Goal: Transaction & Acquisition: Purchase product/service

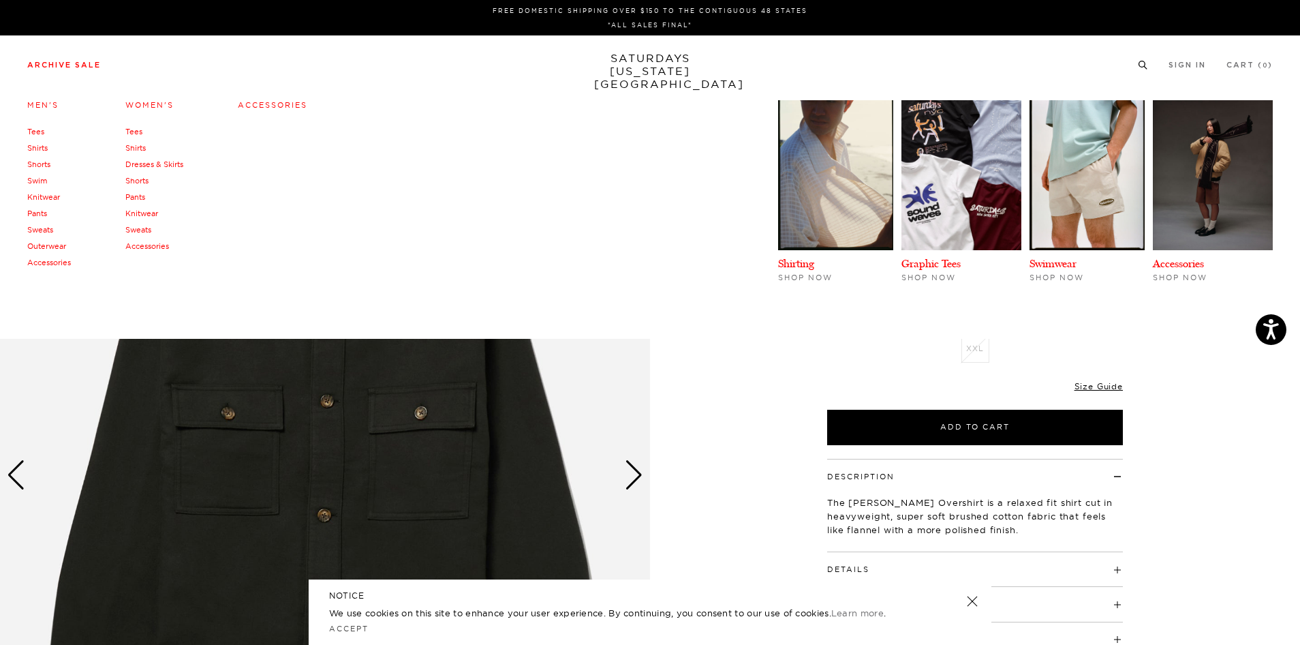
click at [34, 147] on link "Shirts" at bounding box center [37, 148] width 20 height 10
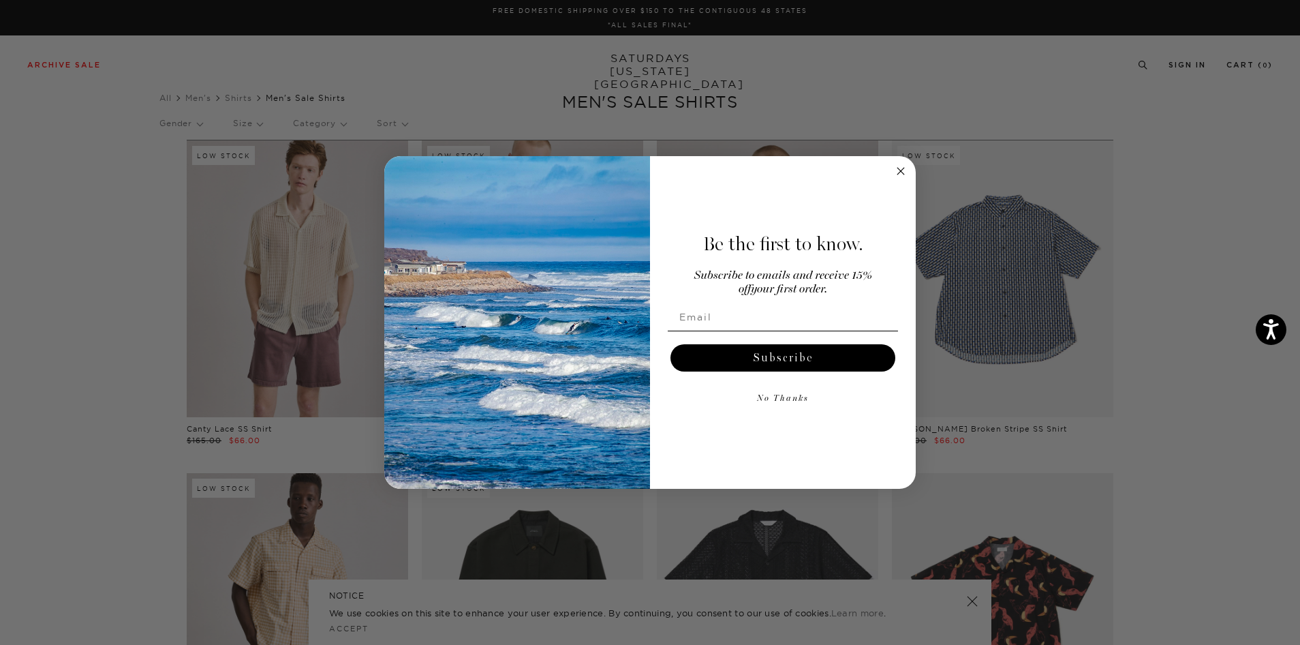
click at [908, 175] on icon "Close dialog" at bounding box center [901, 171] width 16 height 16
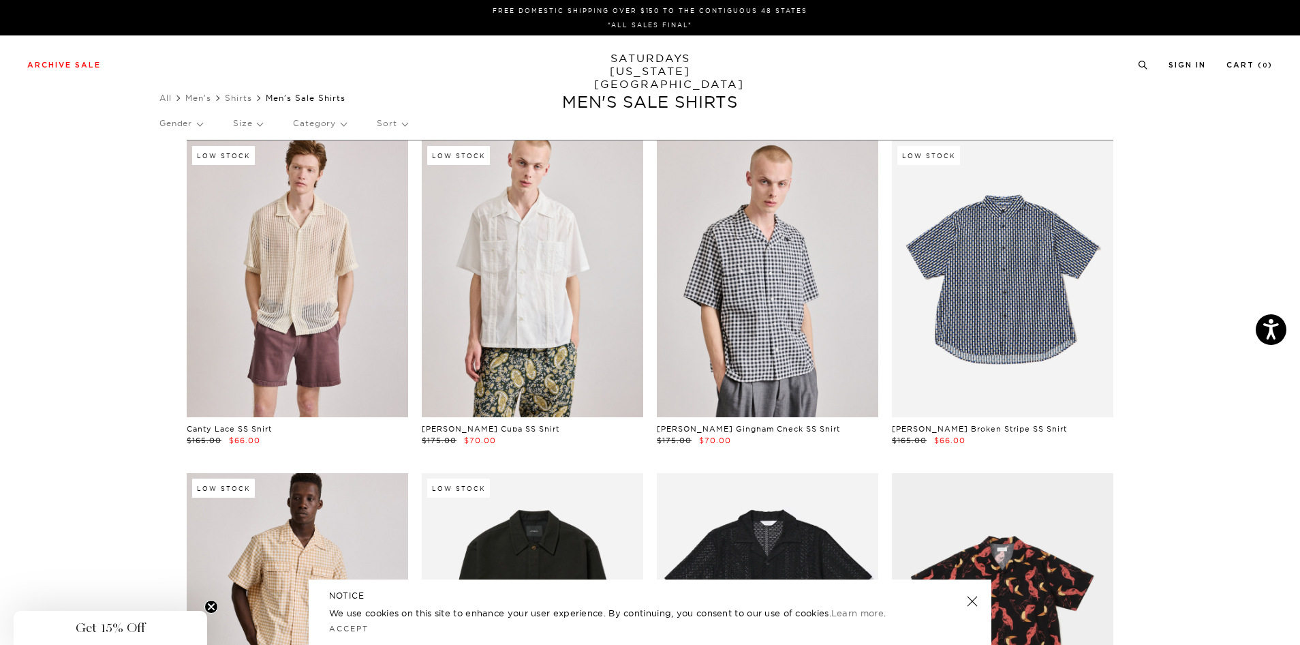
click at [395, 127] on p "Sort" at bounding box center [392, 123] width 30 height 31
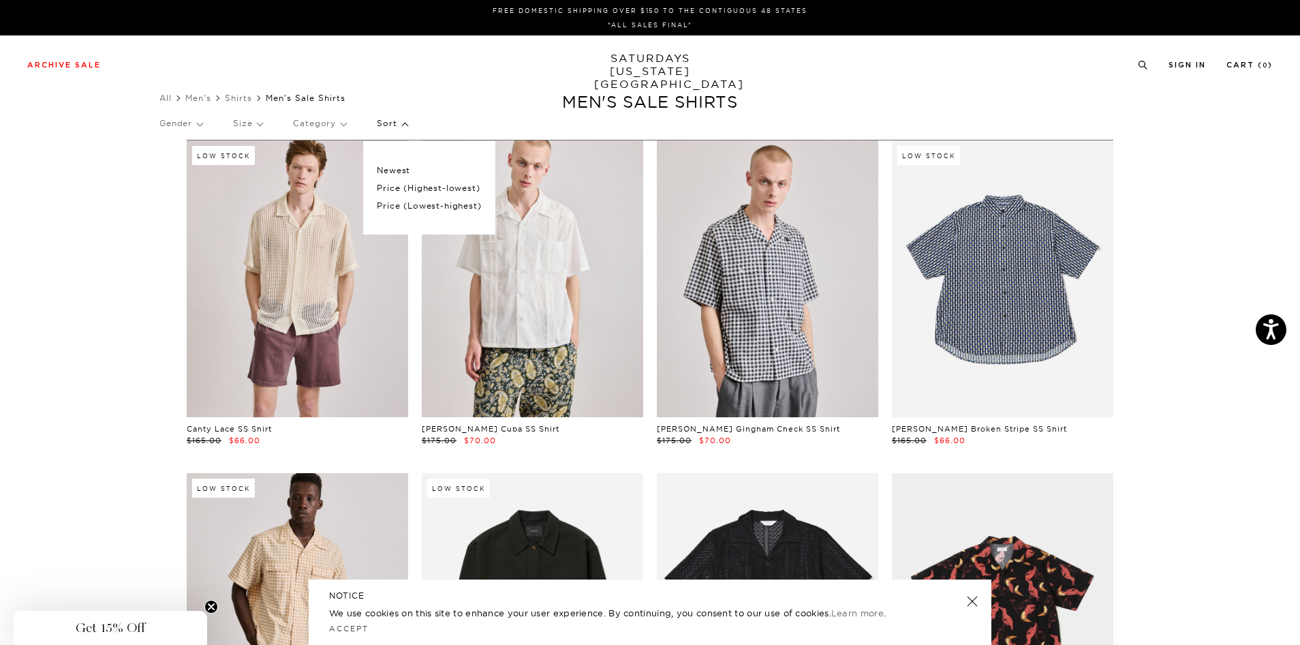
click at [252, 124] on p "Size" at bounding box center [247, 123] width 29 height 31
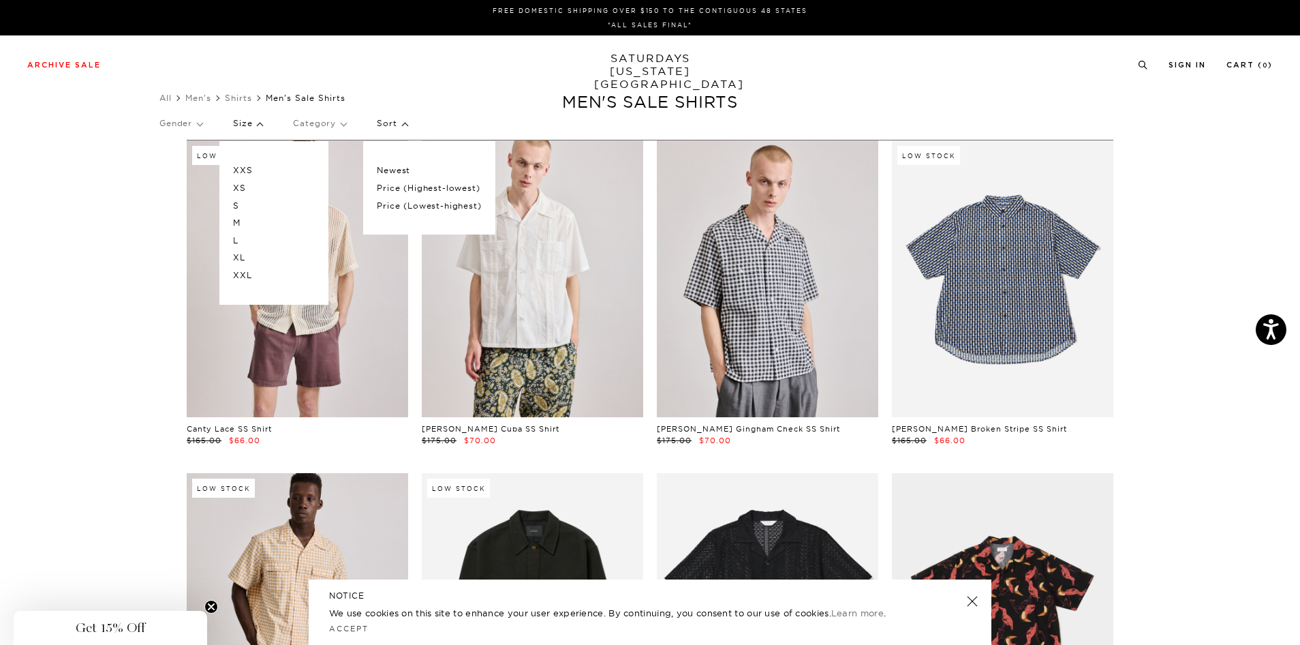
click at [246, 254] on p "XL" at bounding box center [274, 258] width 82 height 18
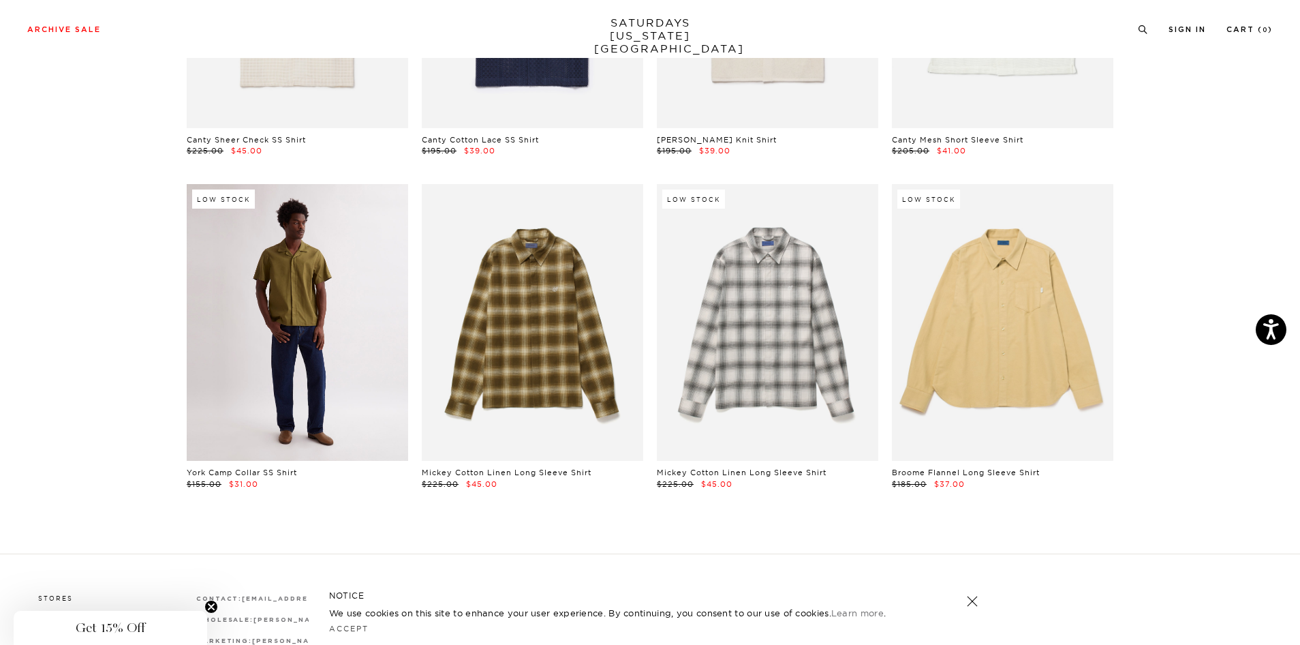
scroll to position [1691, 6]
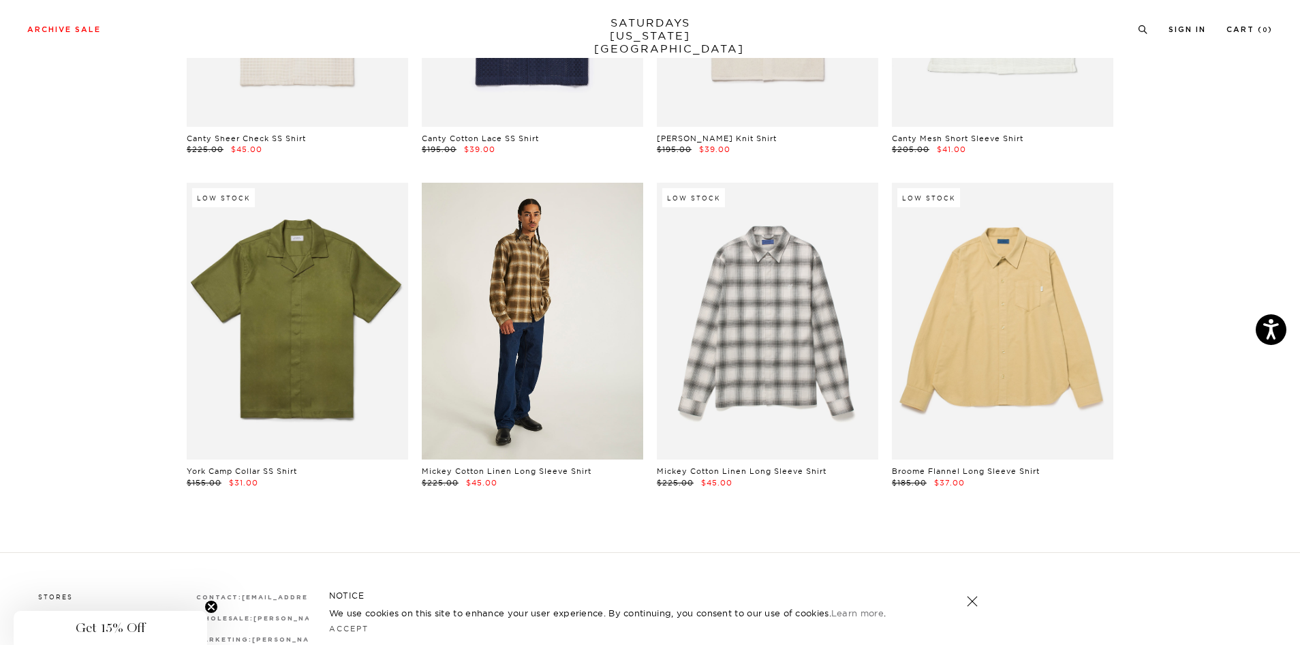
click at [527, 363] on link at bounding box center [532, 321] width 221 height 277
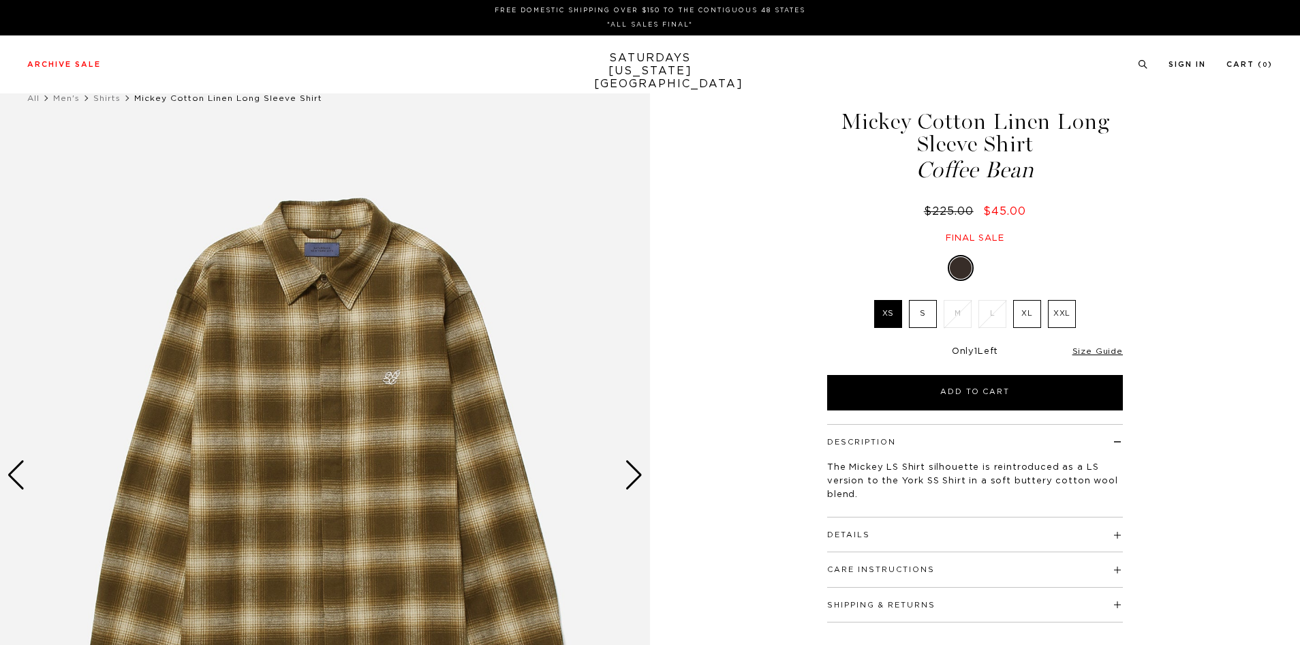
click at [356, 437] on img at bounding box center [325, 475] width 650 height 813
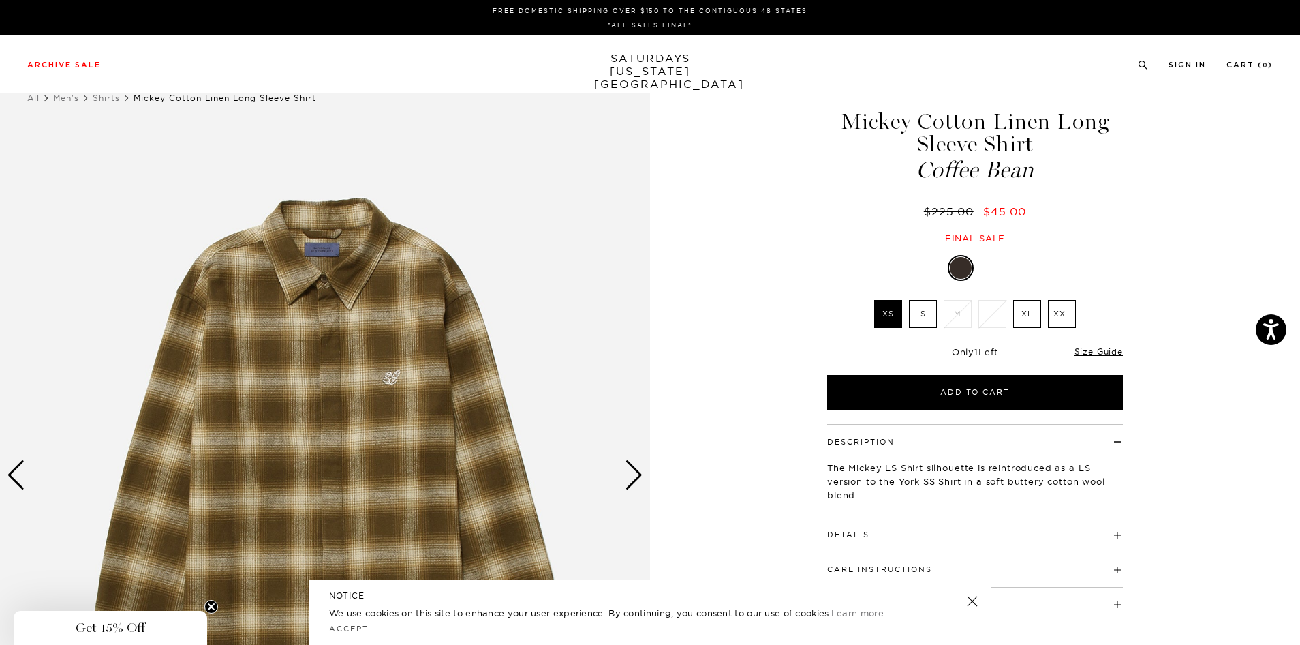
click at [635, 478] on div "Next slide" at bounding box center [634, 475] width 18 height 30
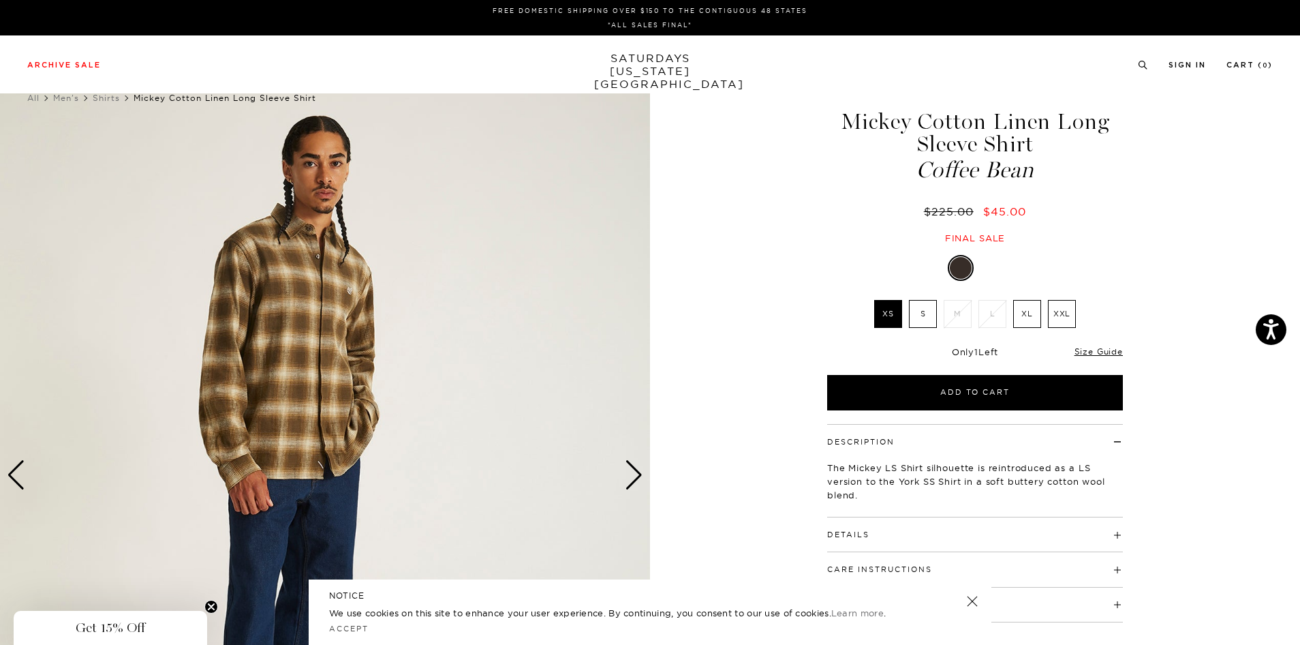
click at [635, 478] on div "Next slide" at bounding box center [634, 475] width 18 height 30
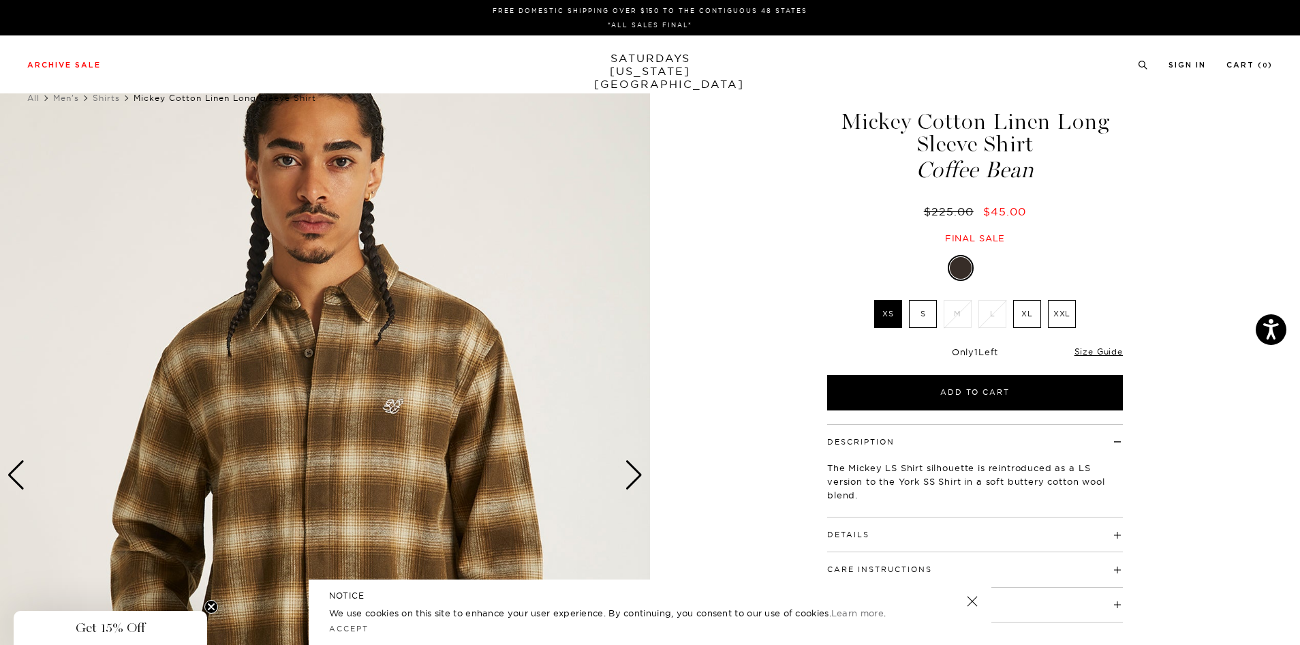
scroll to position [0, 3]
click at [635, 478] on div "Next slide" at bounding box center [634, 475] width 18 height 30
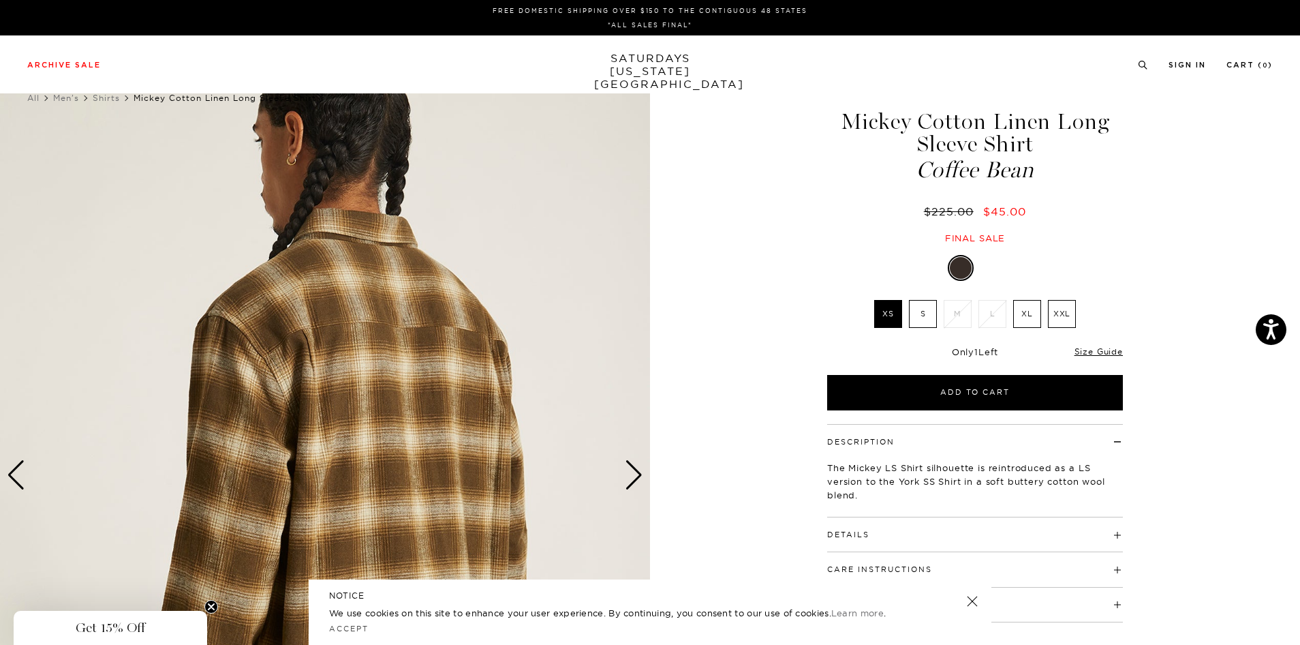
scroll to position [0, 4]
click at [635, 478] on div "Next slide" at bounding box center [634, 475] width 18 height 30
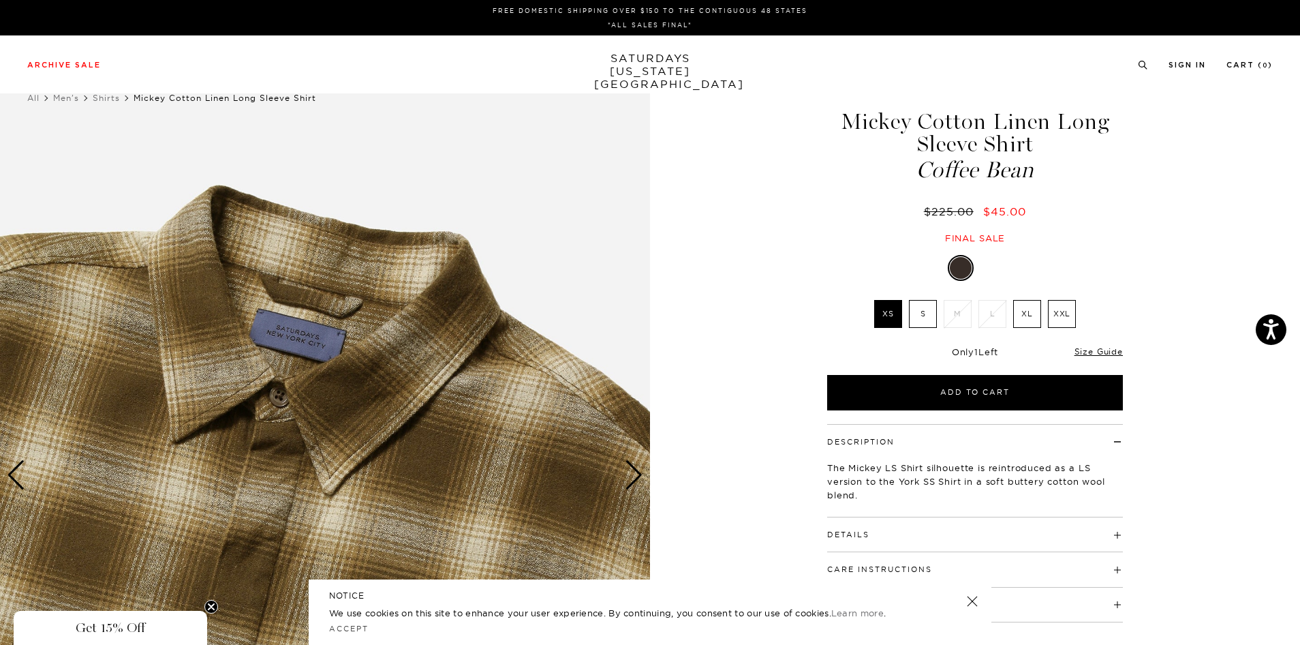
scroll to position [0, 0]
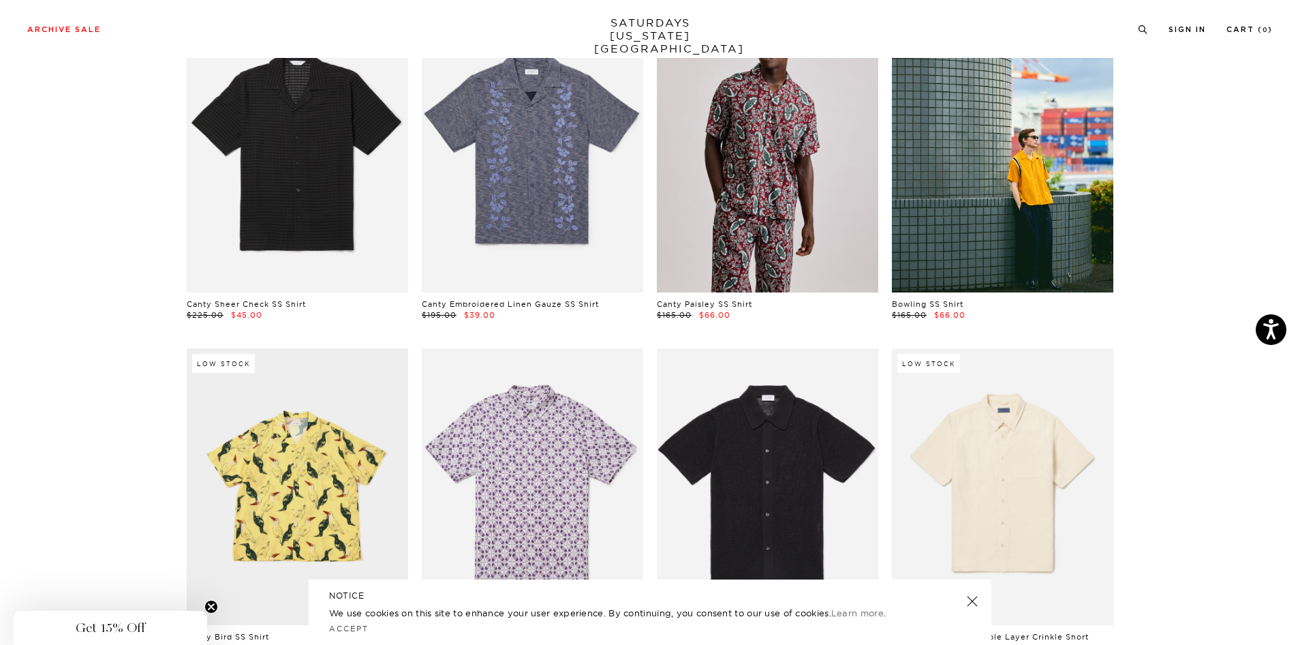
scroll to position [0, 5]
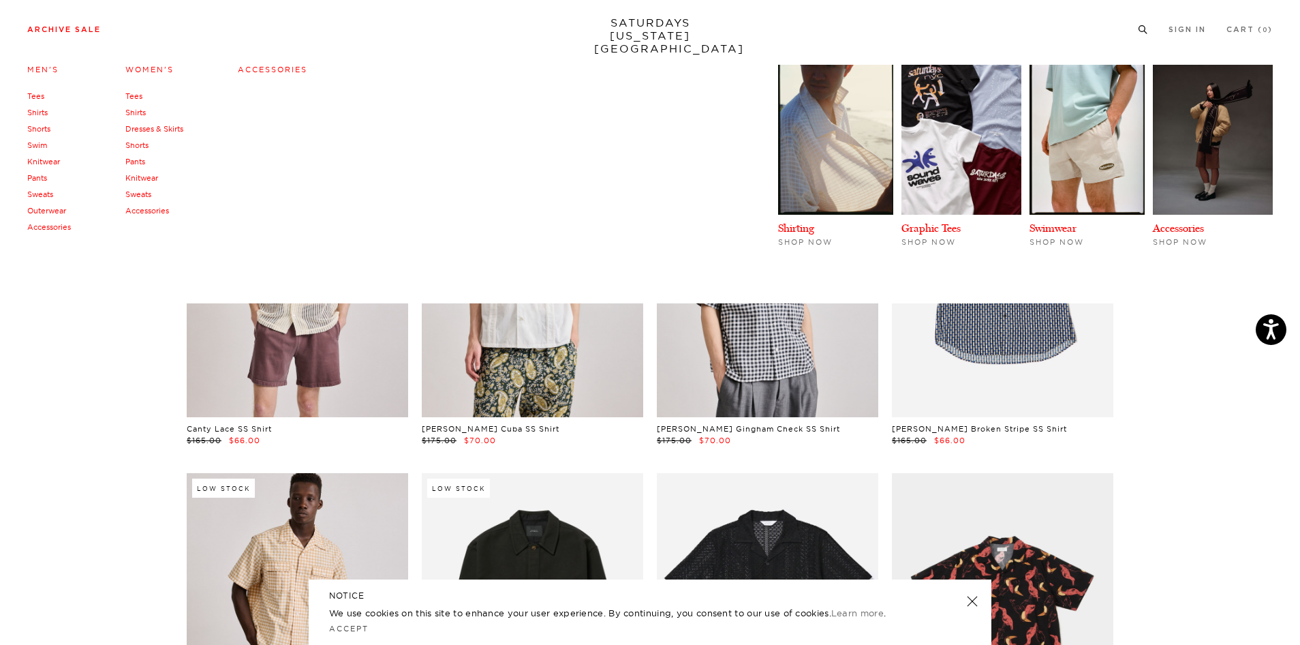
scroll to position [1, 1]
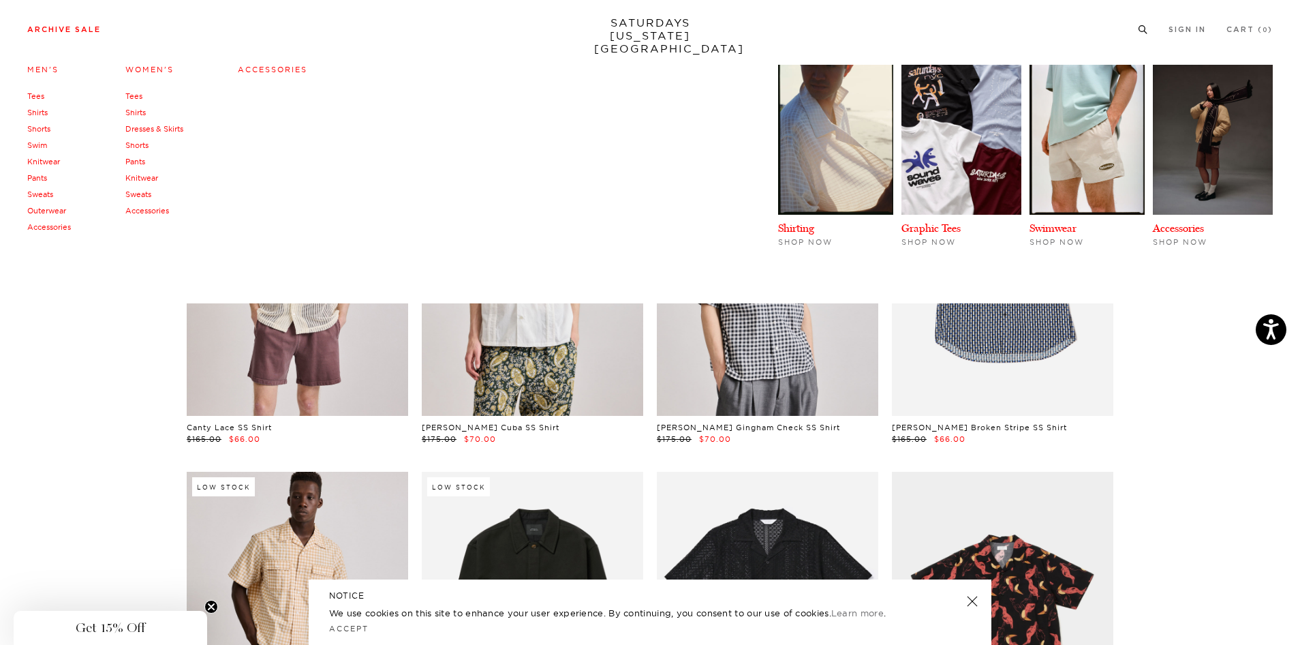
click at [43, 177] on link "Pants" at bounding box center [37, 178] width 20 height 10
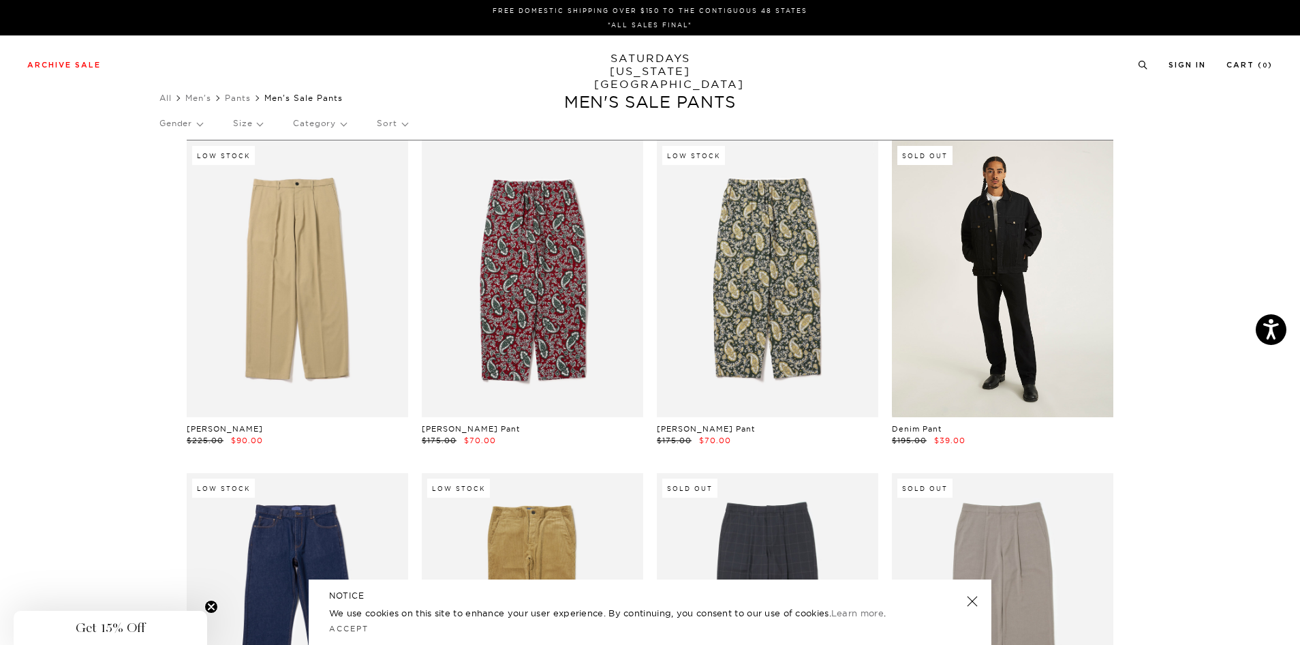
click at [1081, 284] on link at bounding box center [1002, 278] width 221 height 277
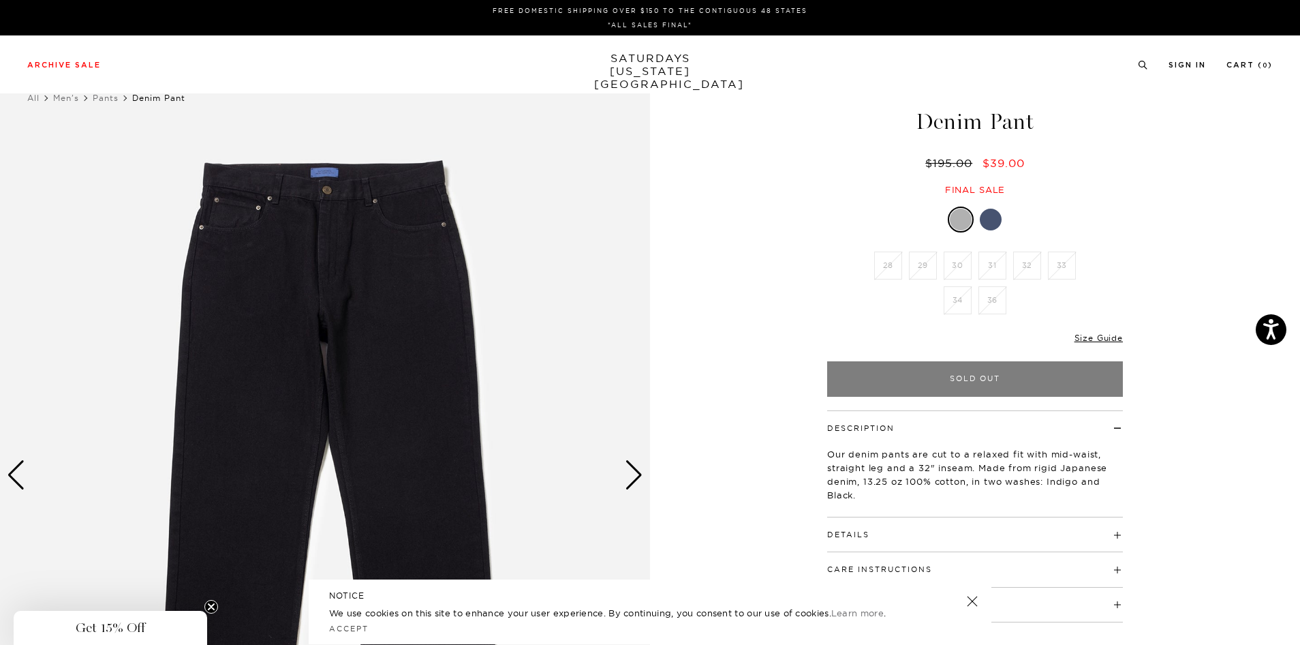
click at [634, 472] on div "Next slide" at bounding box center [634, 475] width 18 height 30
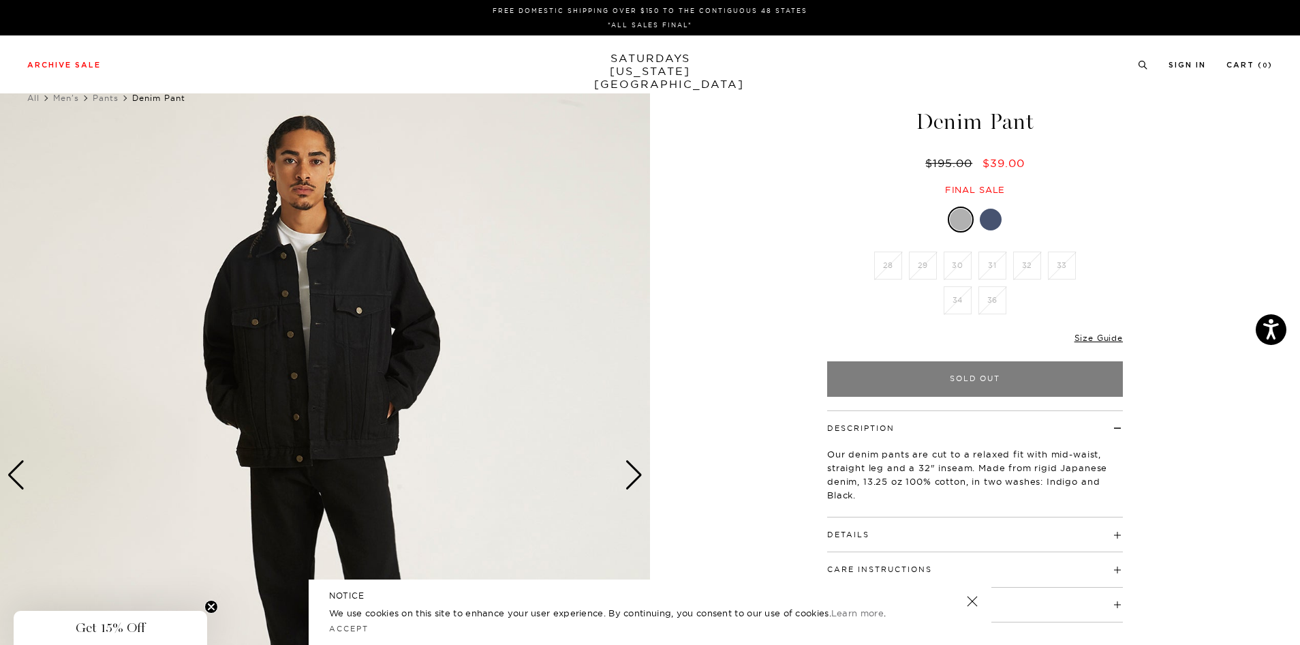
click at [634, 472] on div "Next slide" at bounding box center [634, 475] width 18 height 30
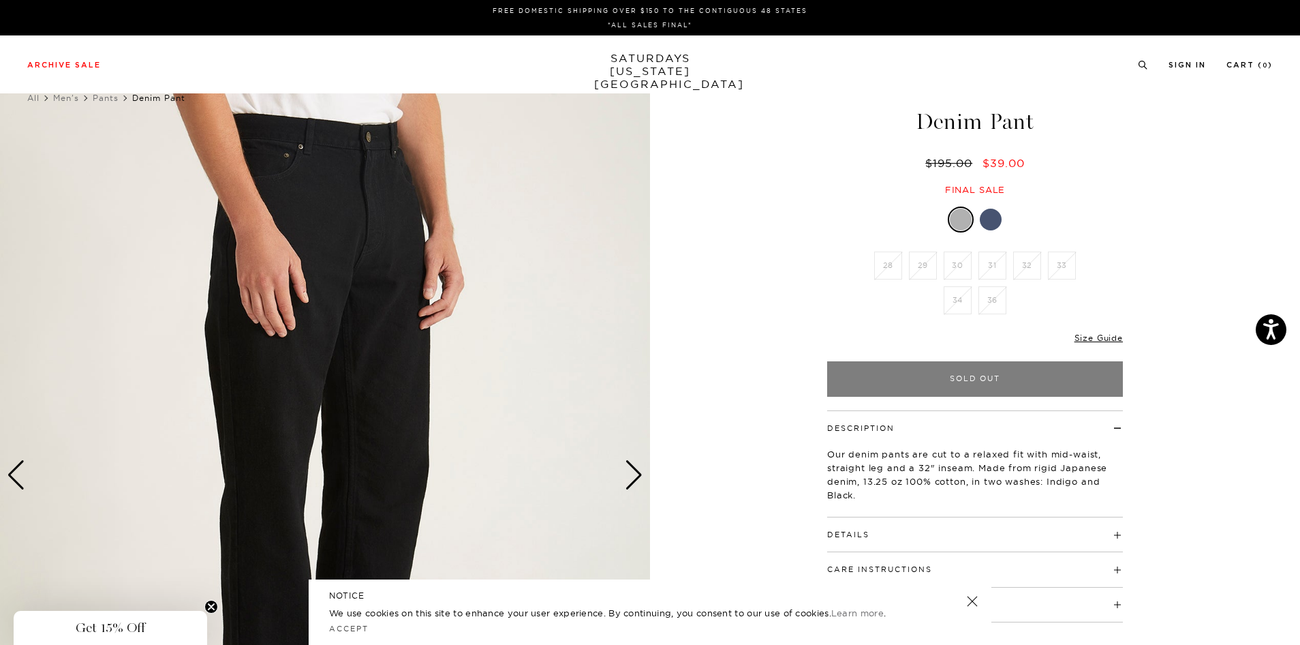
scroll to position [1, 0]
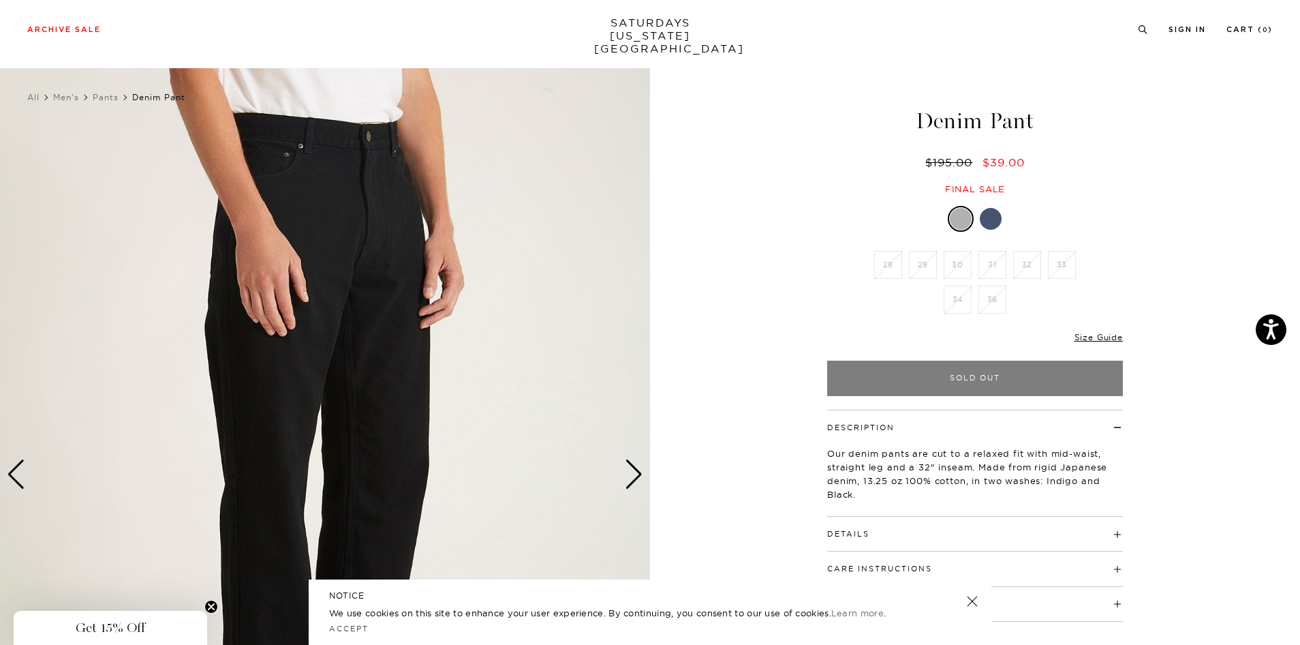
click at [633, 472] on div "Next slide" at bounding box center [634, 474] width 18 height 30
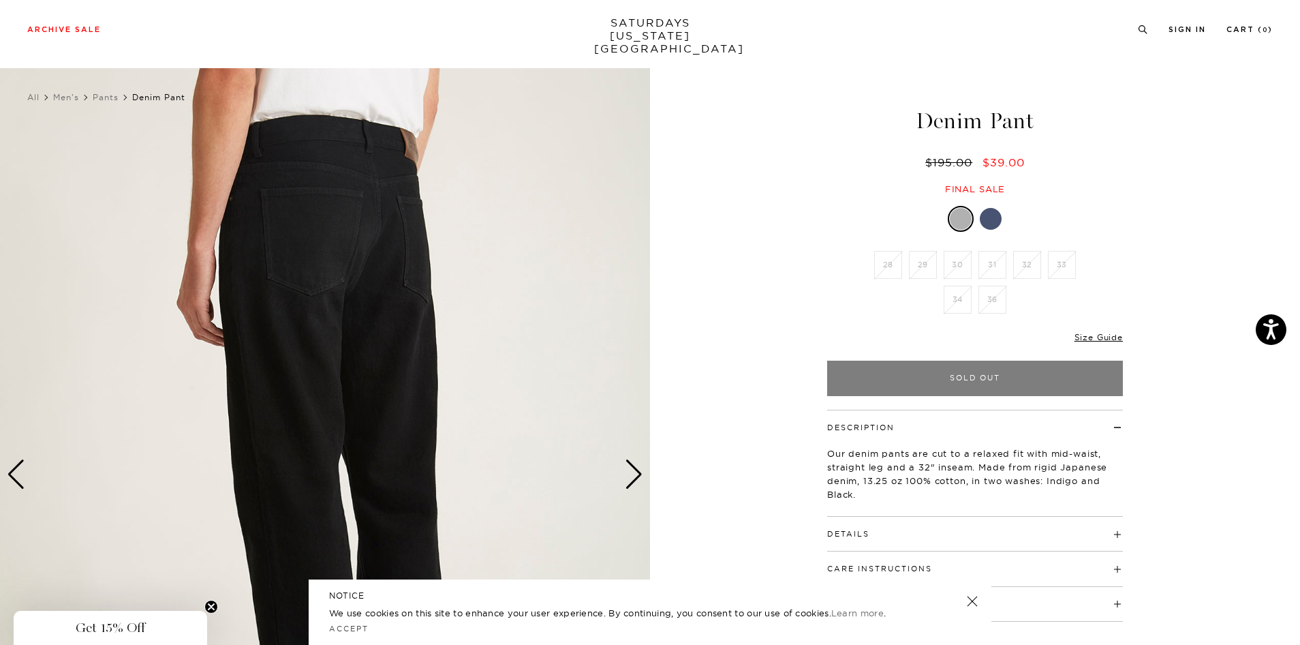
click at [634, 472] on div "Next slide" at bounding box center [634, 474] width 18 height 30
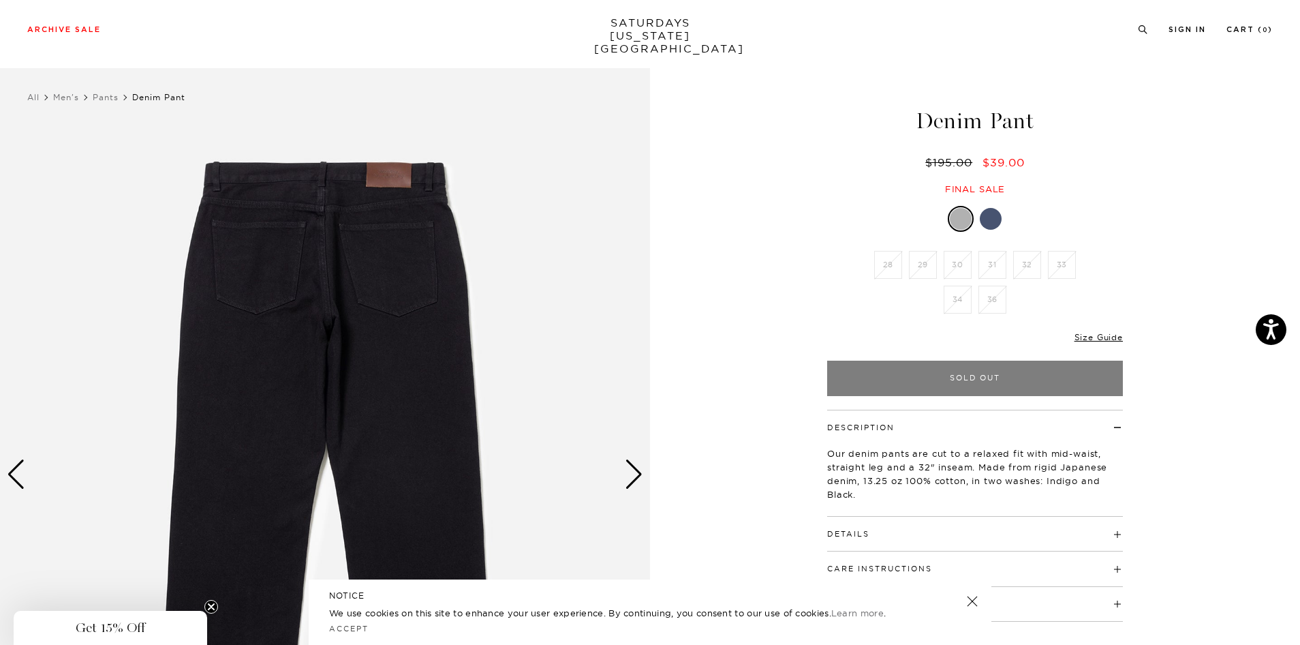
scroll to position [2, 0]
click at [634, 472] on div "Next slide" at bounding box center [634, 474] width 18 height 30
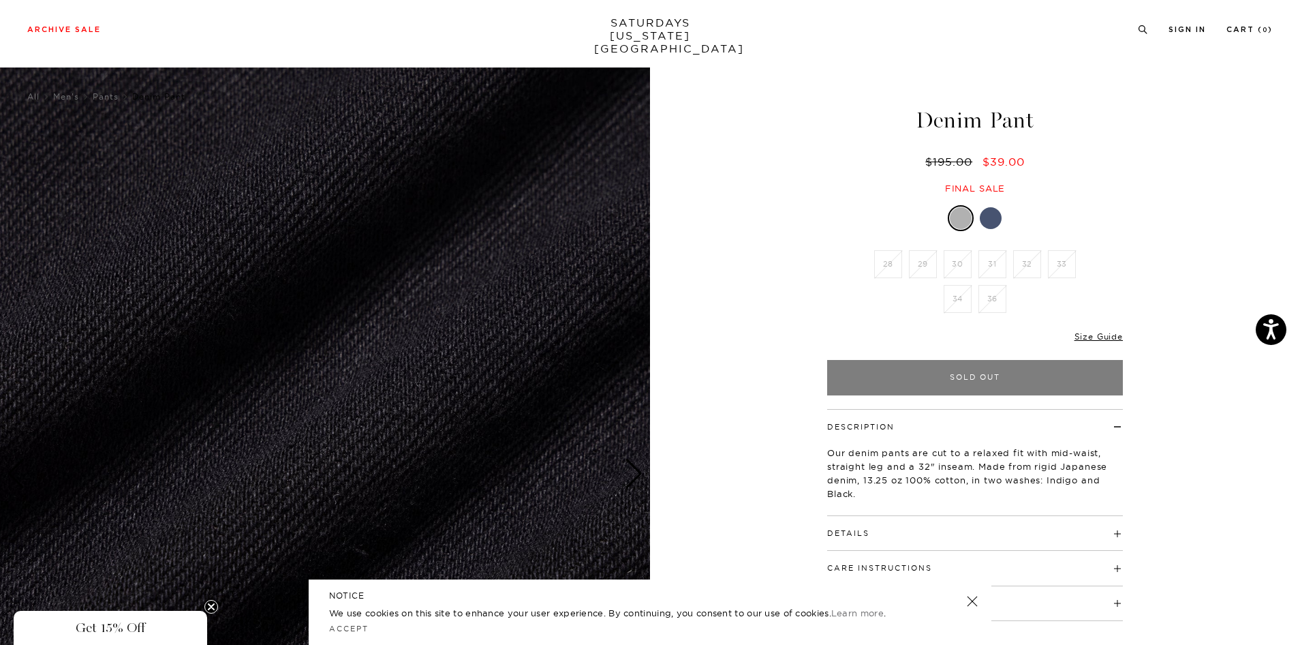
scroll to position [1, 3]
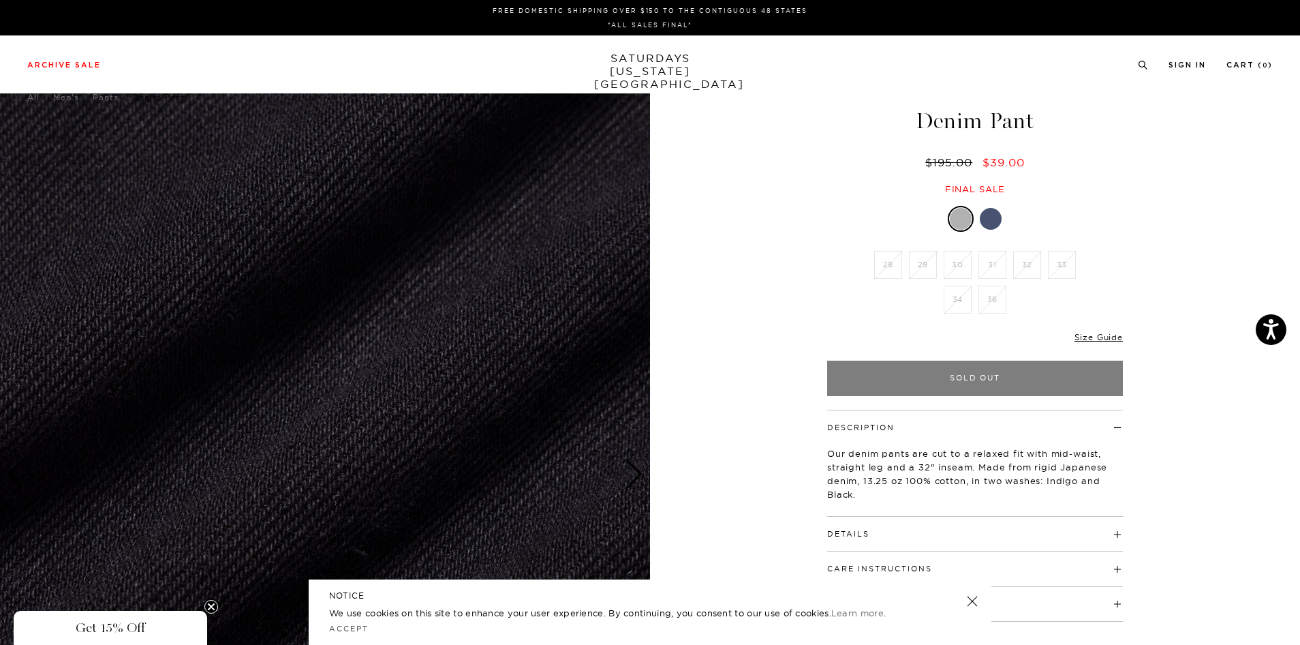
click at [634, 472] on div "Next slide" at bounding box center [634, 474] width 18 height 30
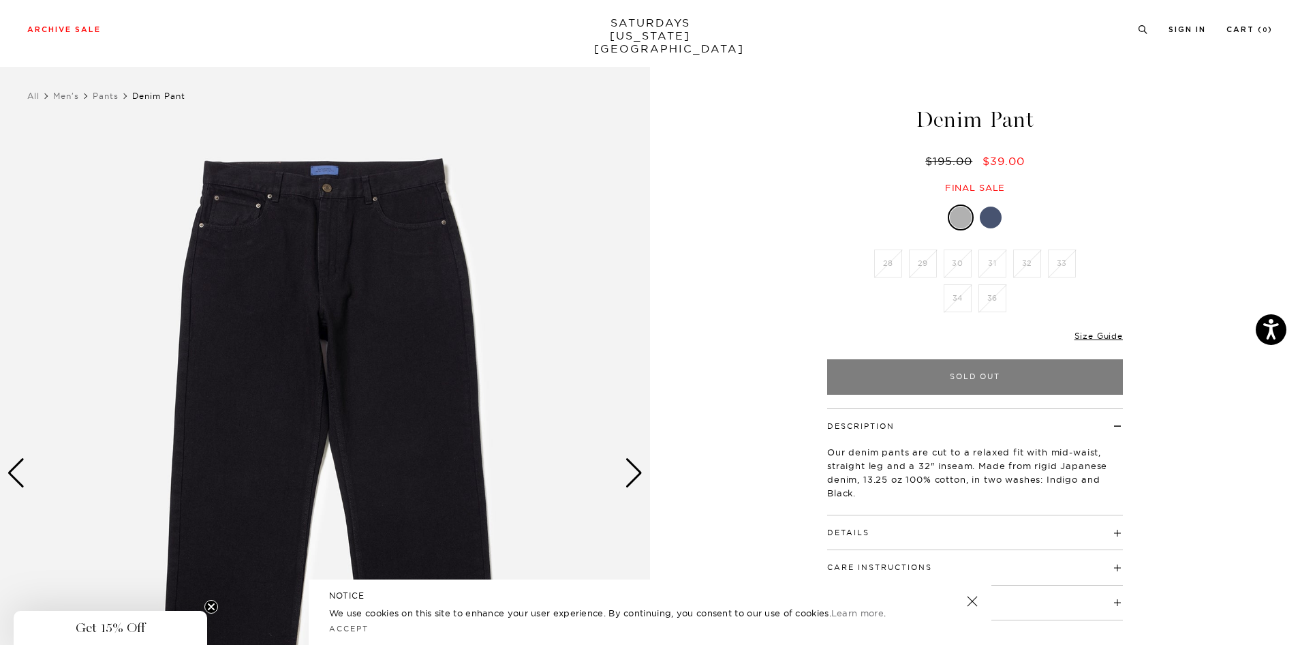
scroll to position [2, 1]
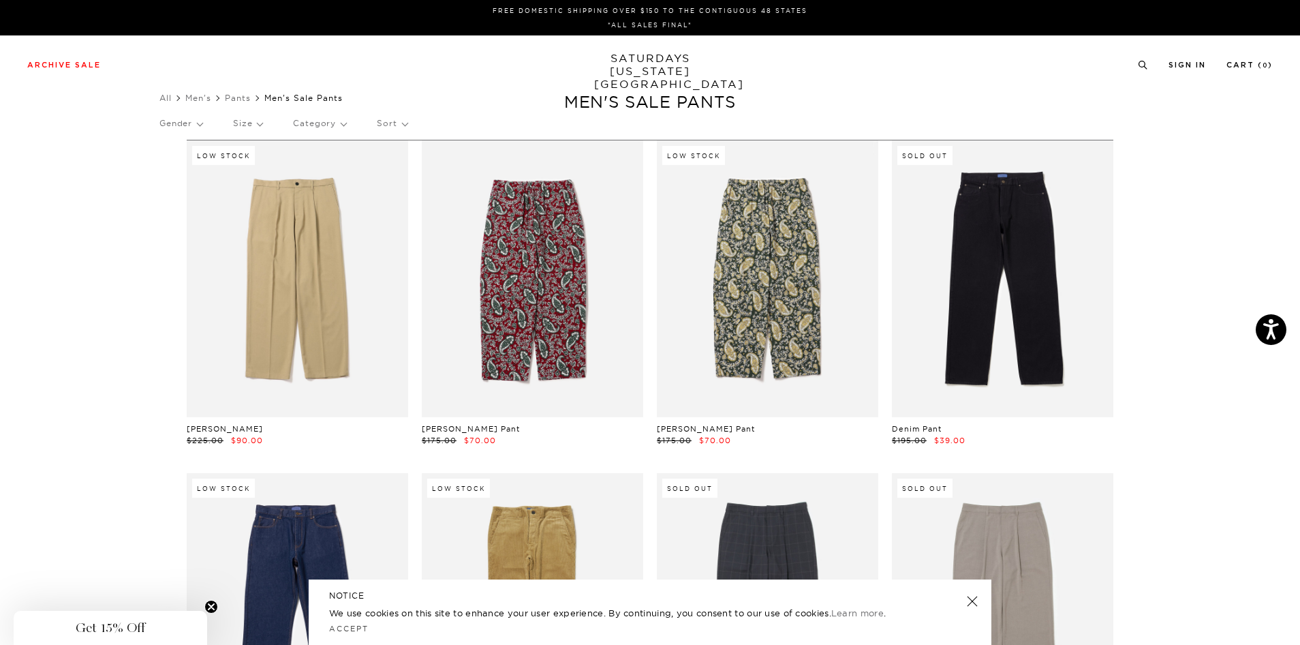
click at [257, 124] on p "Size" at bounding box center [247, 123] width 29 height 31
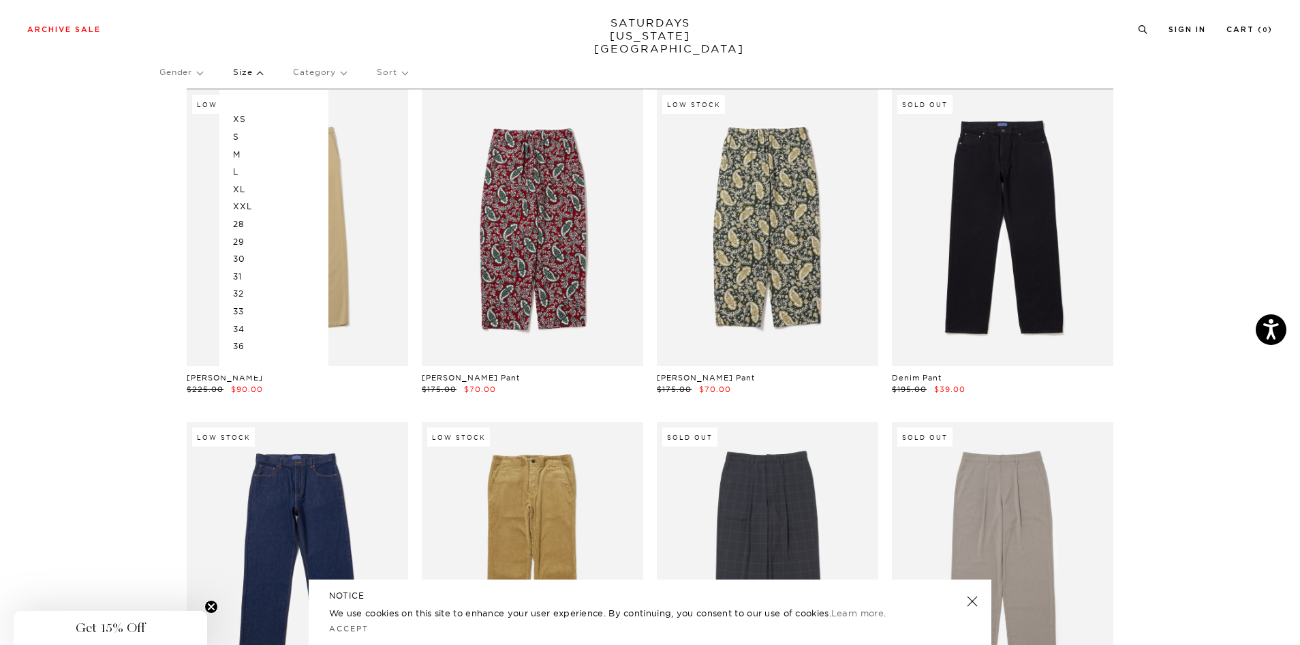
scroll to position [59, 0]
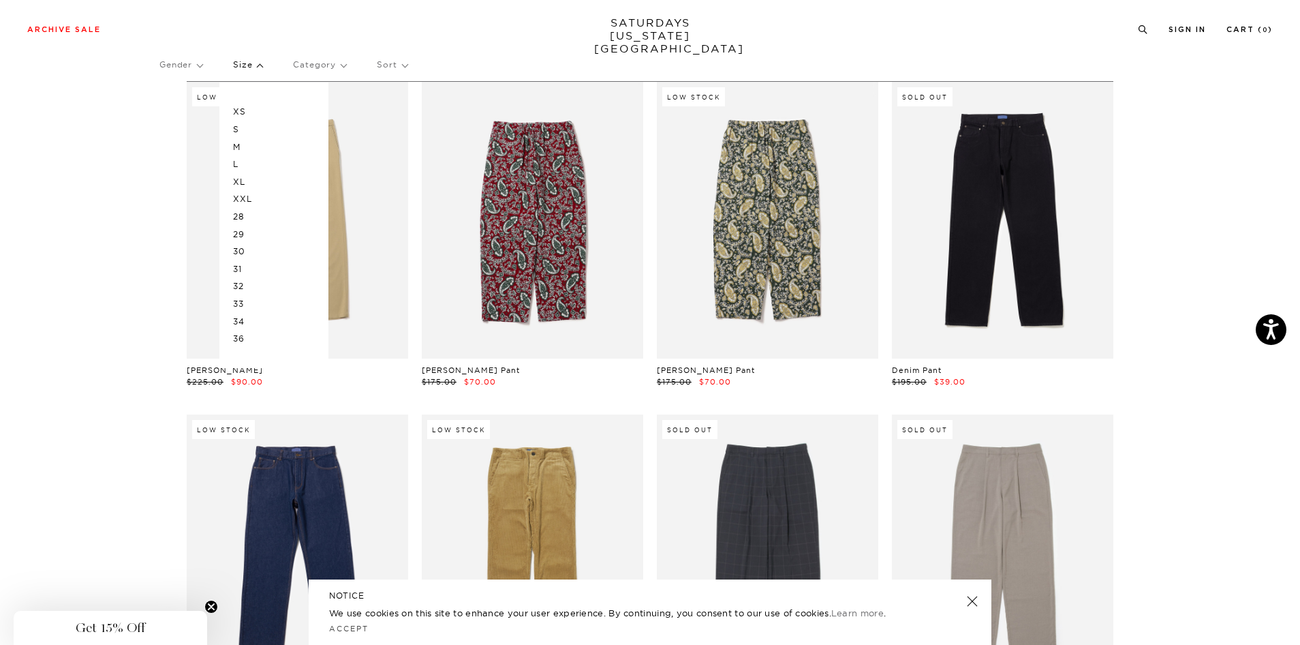
click at [243, 339] on p "36" at bounding box center [274, 339] width 82 height 18
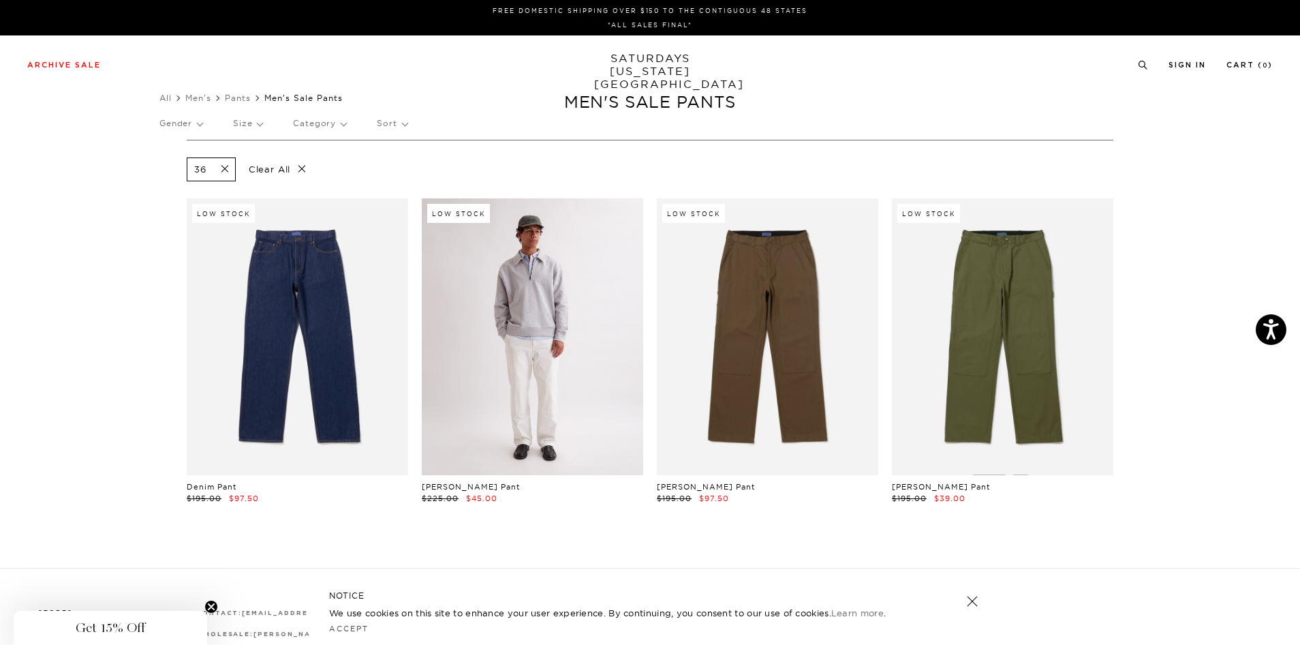
click at [496, 395] on link at bounding box center [532, 336] width 221 height 277
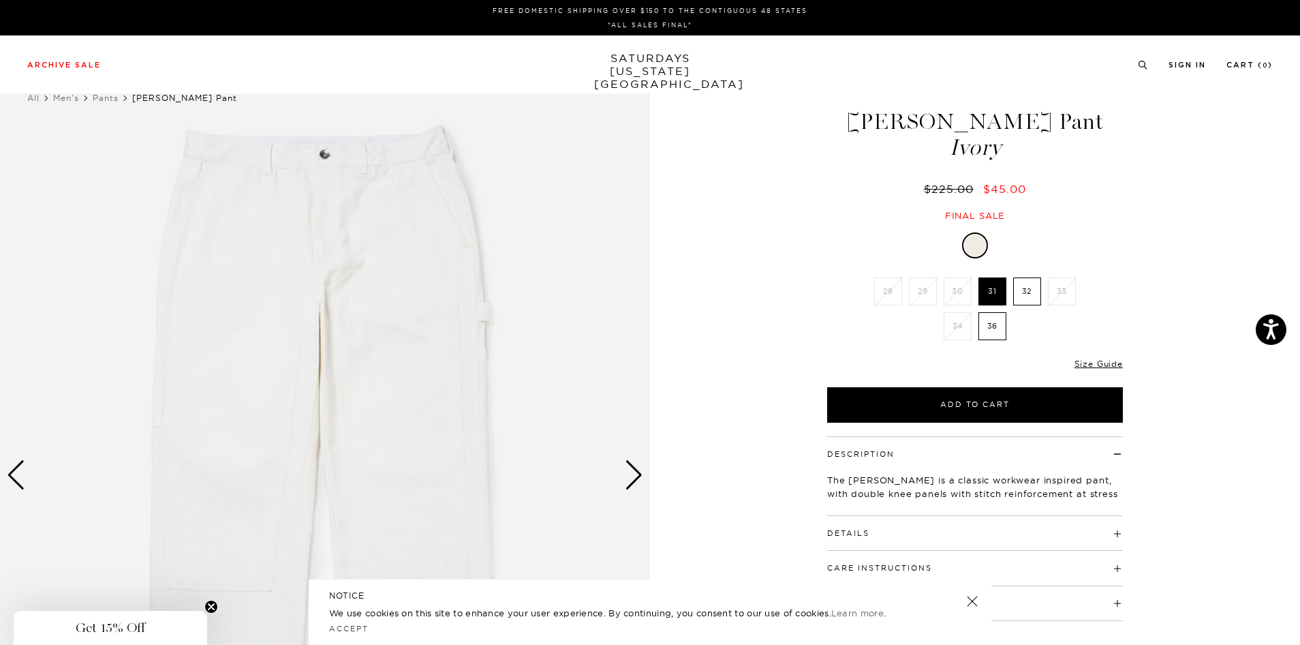
click at [640, 489] on div "Next slide" at bounding box center [634, 475] width 18 height 30
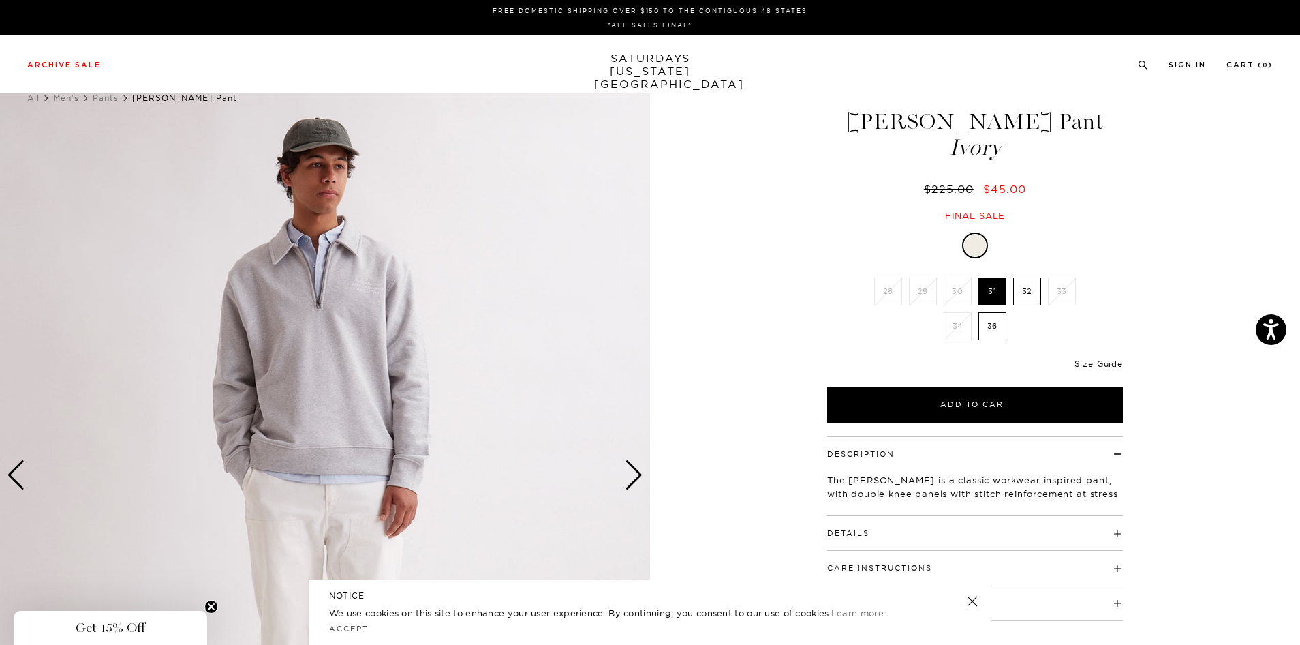
click at [634, 485] on div "Next slide" at bounding box center [634, 475] width 18 height 30
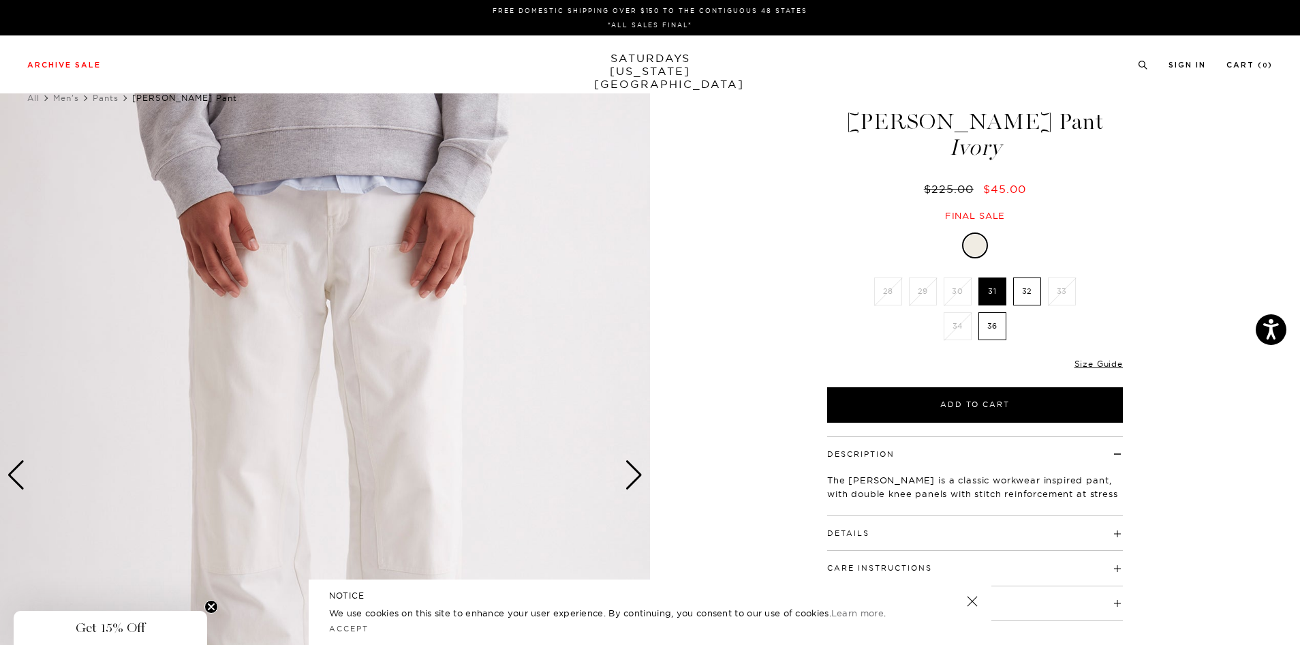
click at [727, 291] on div "3 / 6" at bounding box center [650, 475] width 1300 height 813
click at [979, 321] on label "36" at bounding box center [993, 326] width 28 height 28
click at [0, 0] on input "36" at bounding box center [0, 0] width 0 height 0
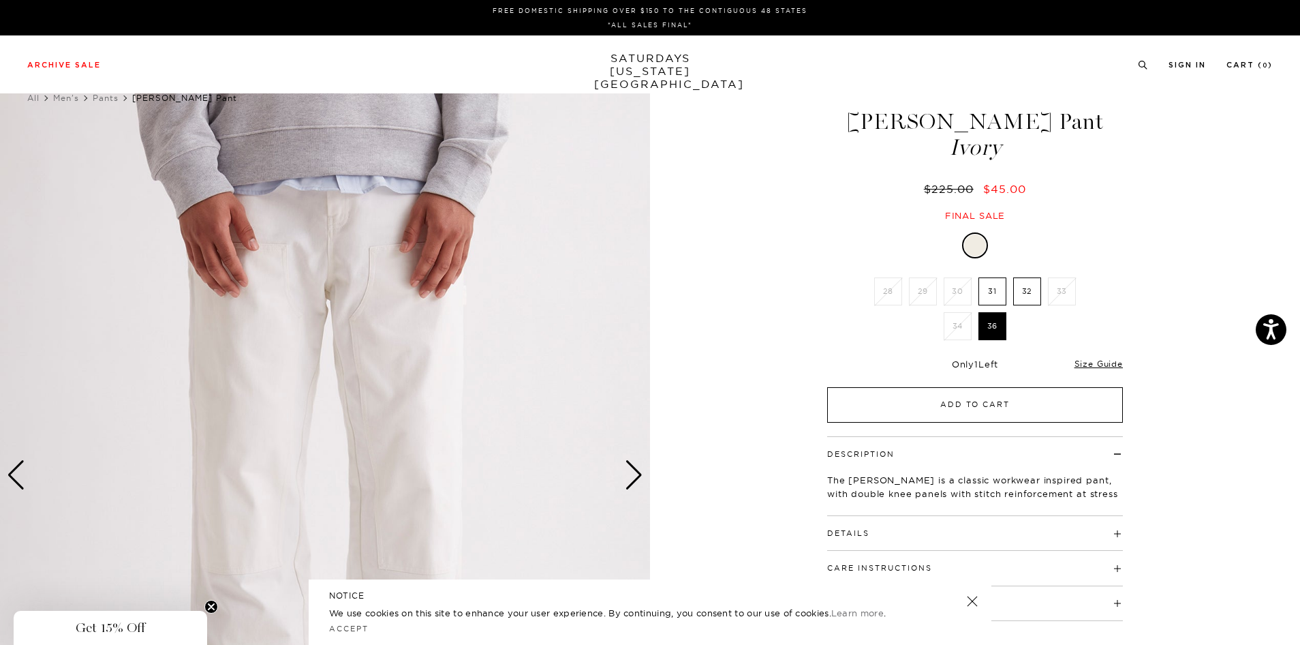
click at [987, 400] on button "Add to Cart" at bounding box center [975, 404] width 296 height 35
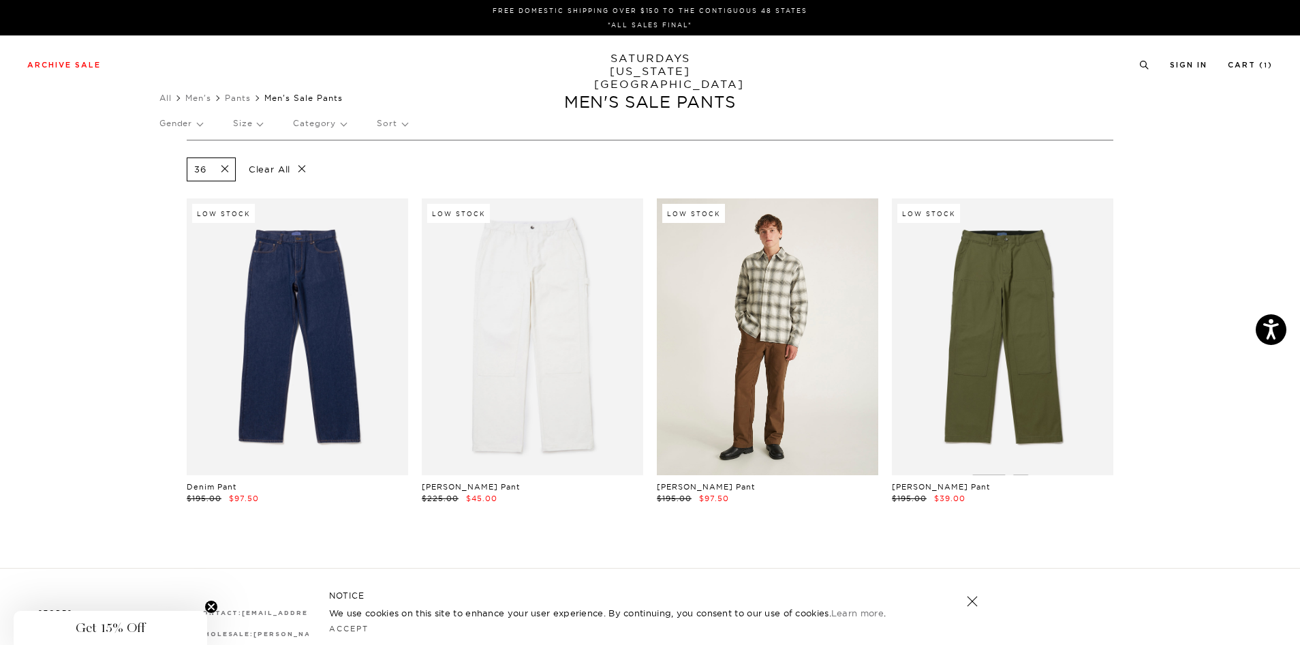
click at [798, 384] on link at bounding box center [767, 336] width 221 height 277
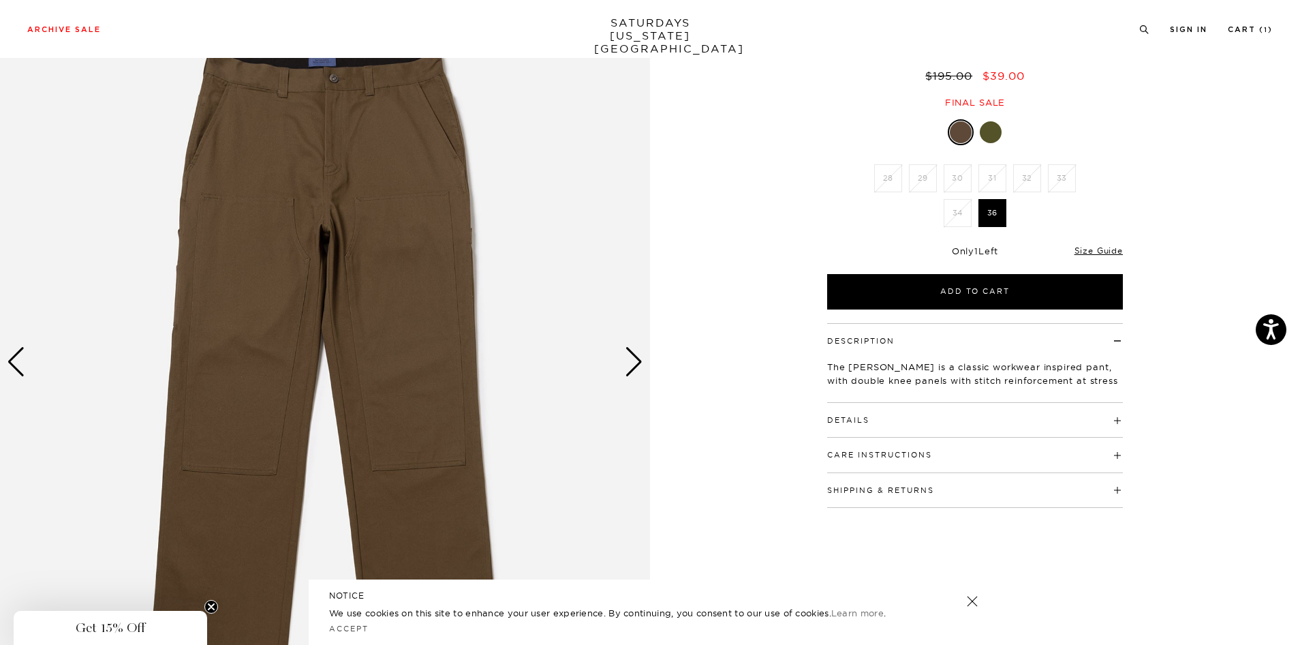
scroll to position [117, 0]
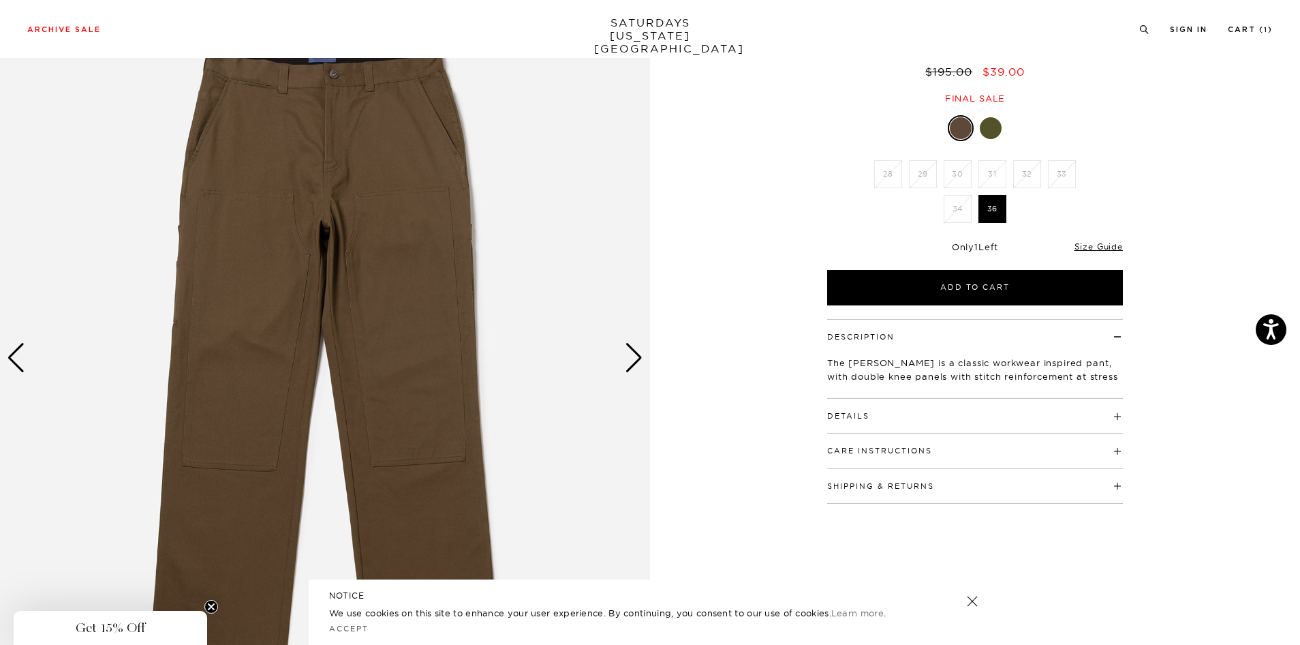
click at [628, 365] on div "Next slide" at bounding box center [634, 358] width 18 height 30
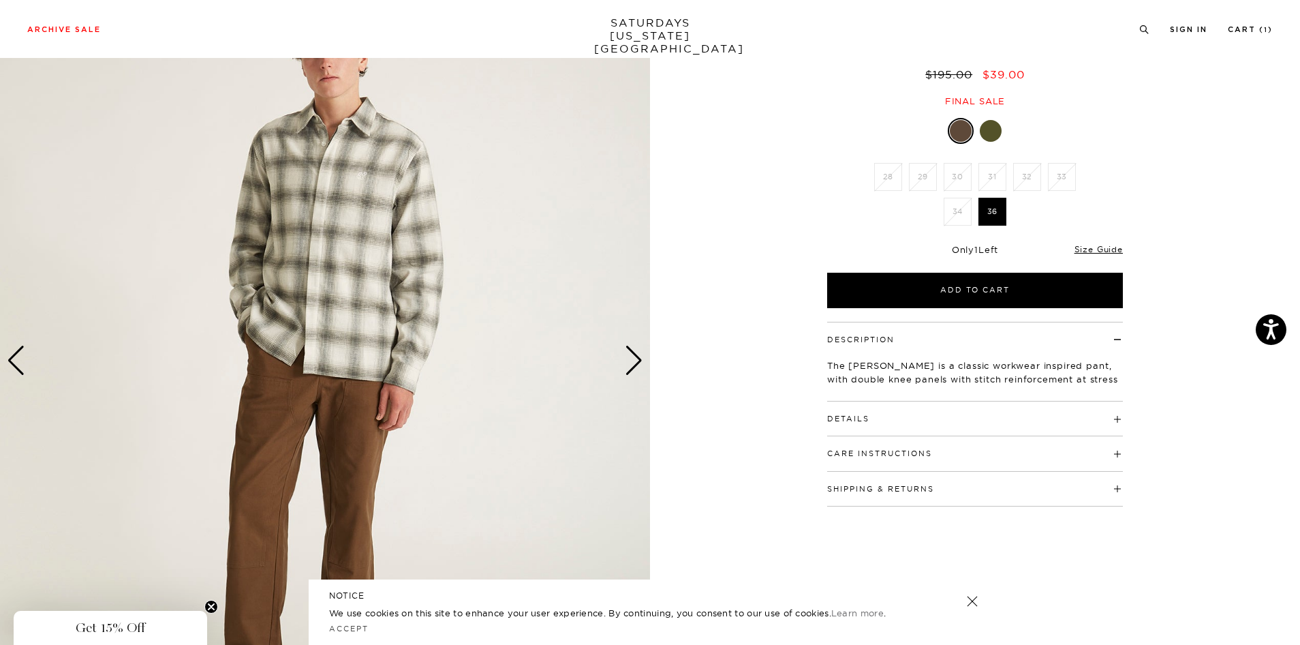
click at [628, 365] on div "Next slide" at bounding box center [634, 360] width 18 height 30
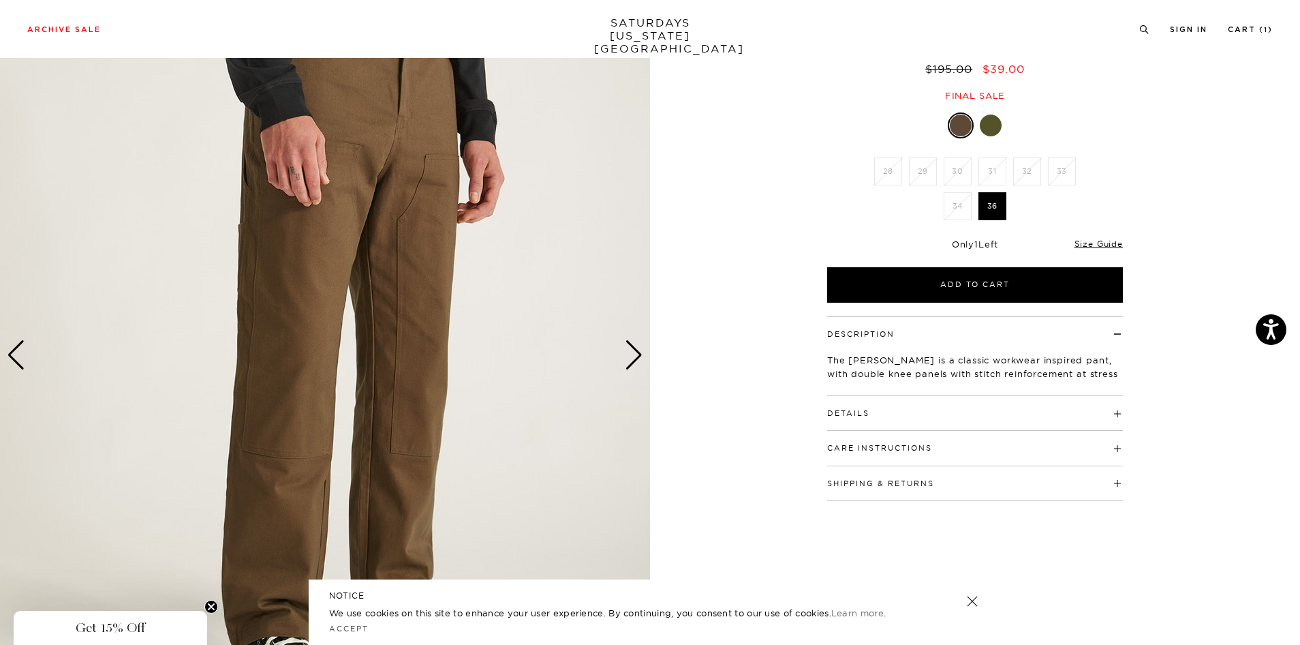
scroll to position [121, 0]
click at [628, 365] on div "Next slide" at bounding box center [634, 354] width 18 height 30
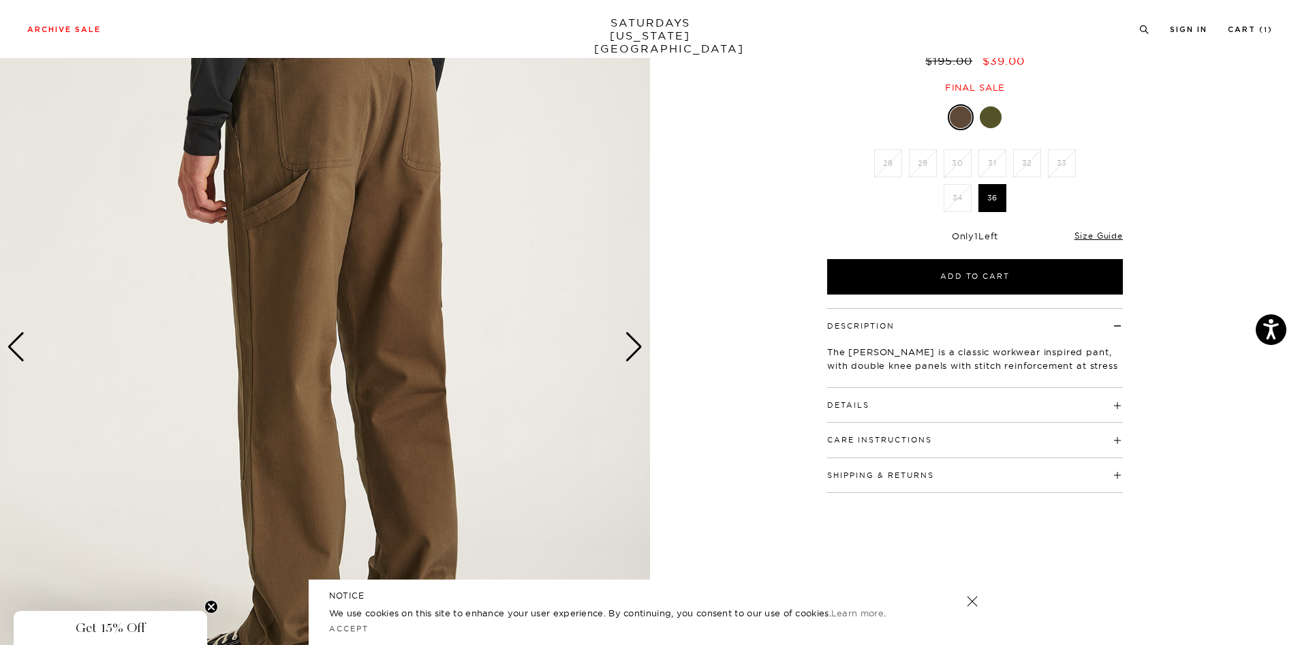
scroll to position [0, 4]
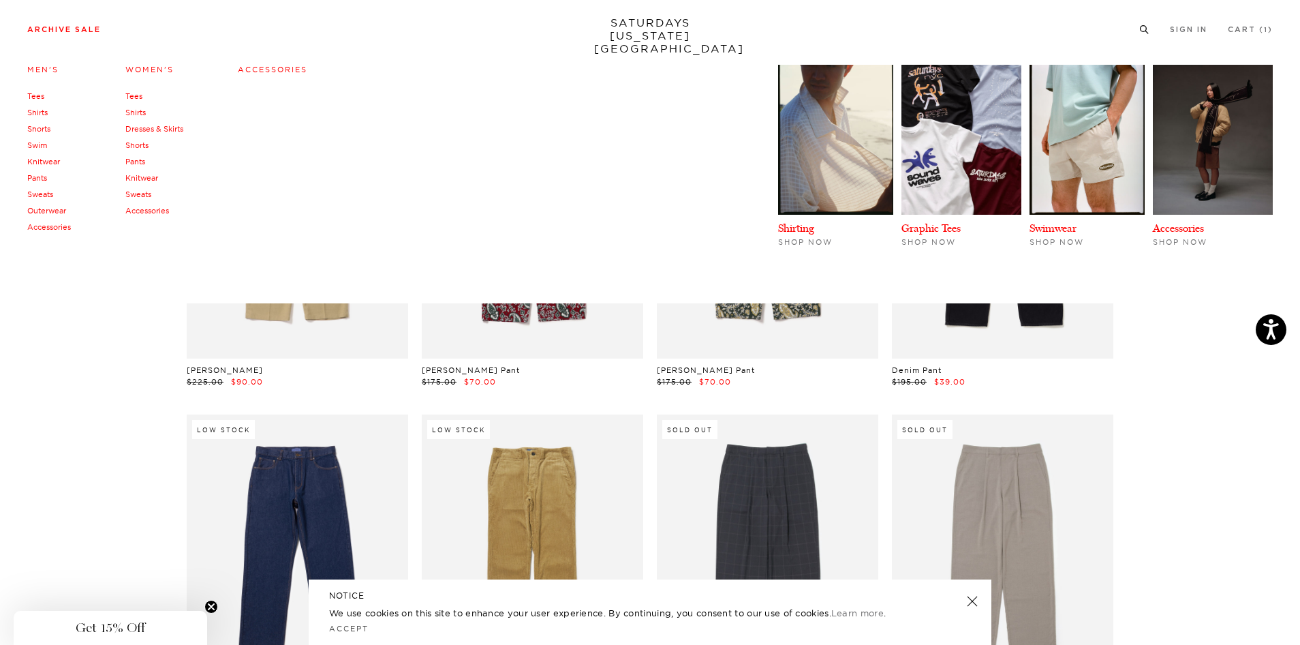
scroll to position [59, 8]
click at [56, 161] on link "Knitwear" at bounding box center [43, 162] width 33 height 10
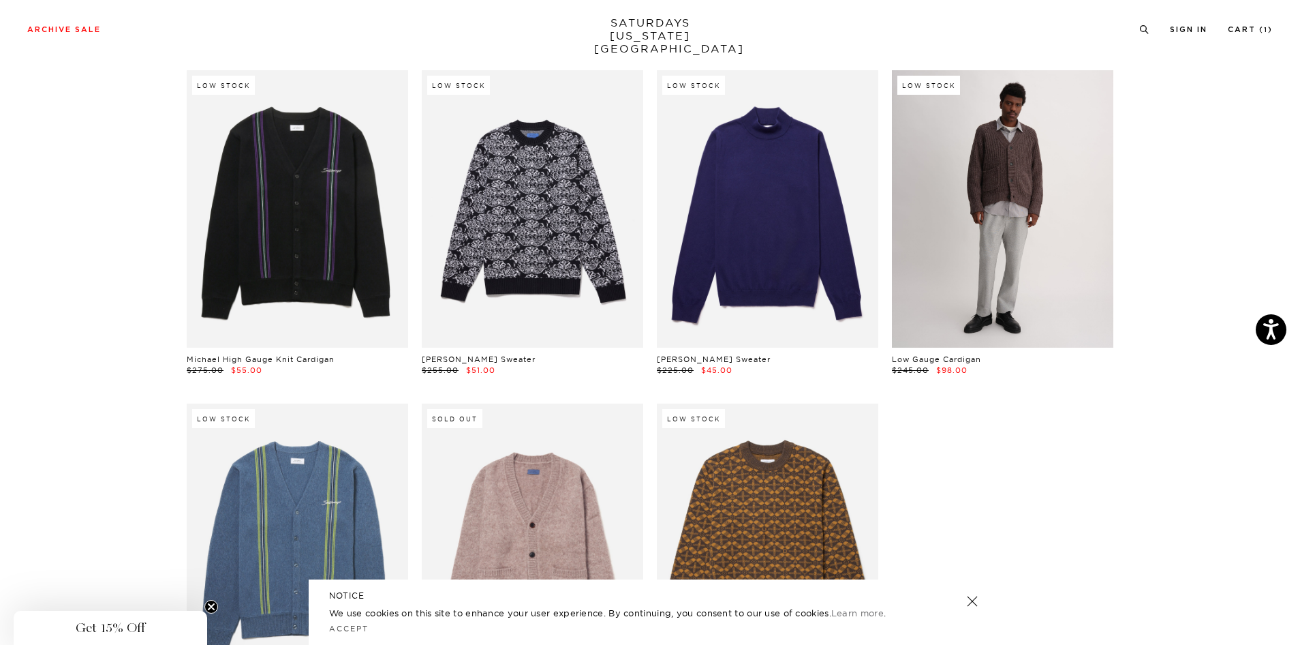
scroll to position [402, 0]
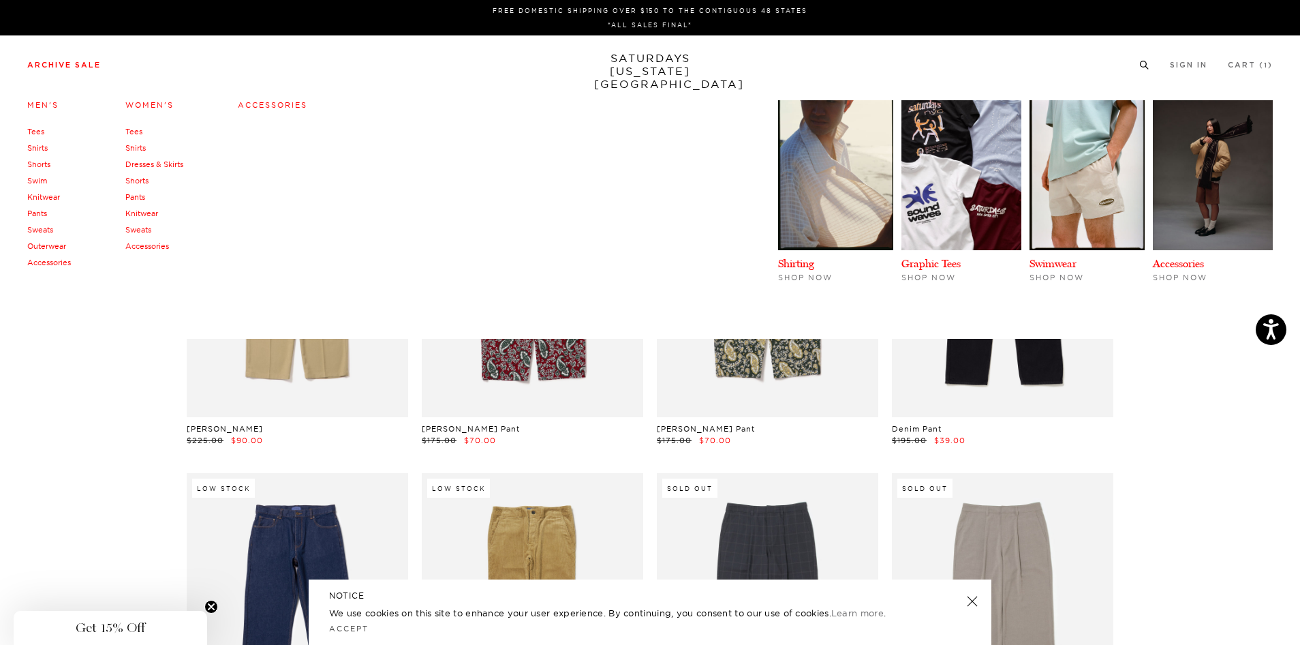
click at [47, 231] on link "Sweats" at bounding box center [40, 230] width 26 height 10
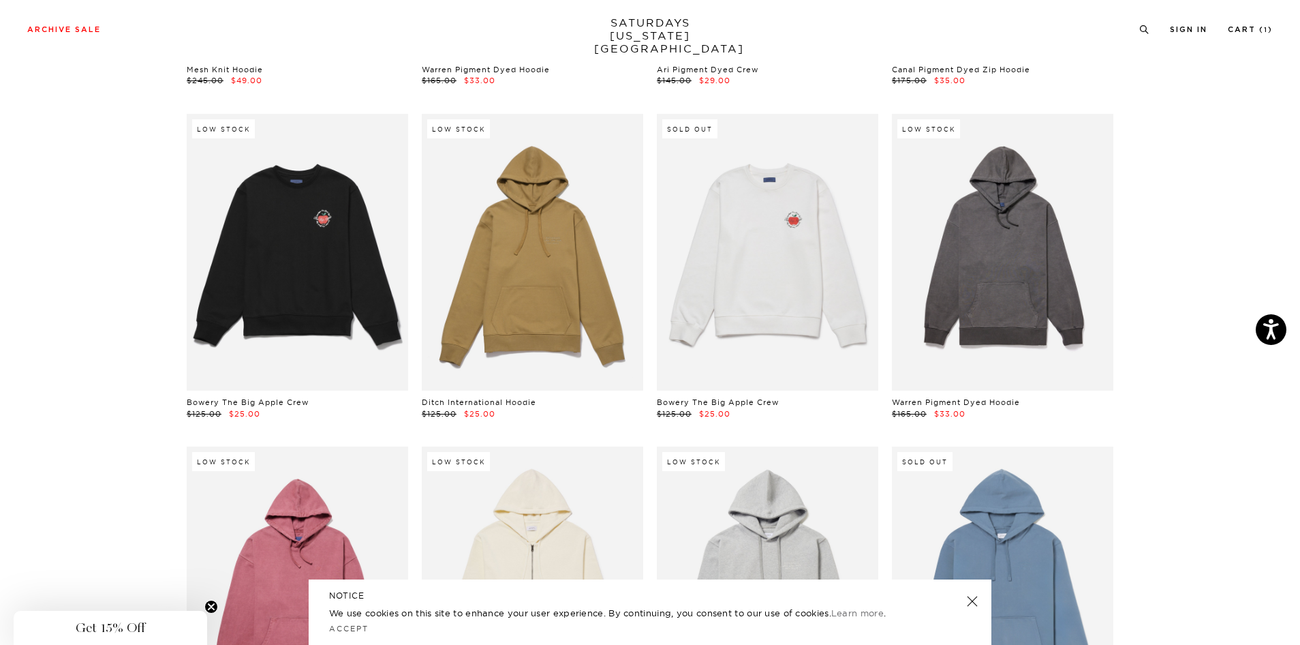
scroll to position [1028, 0]
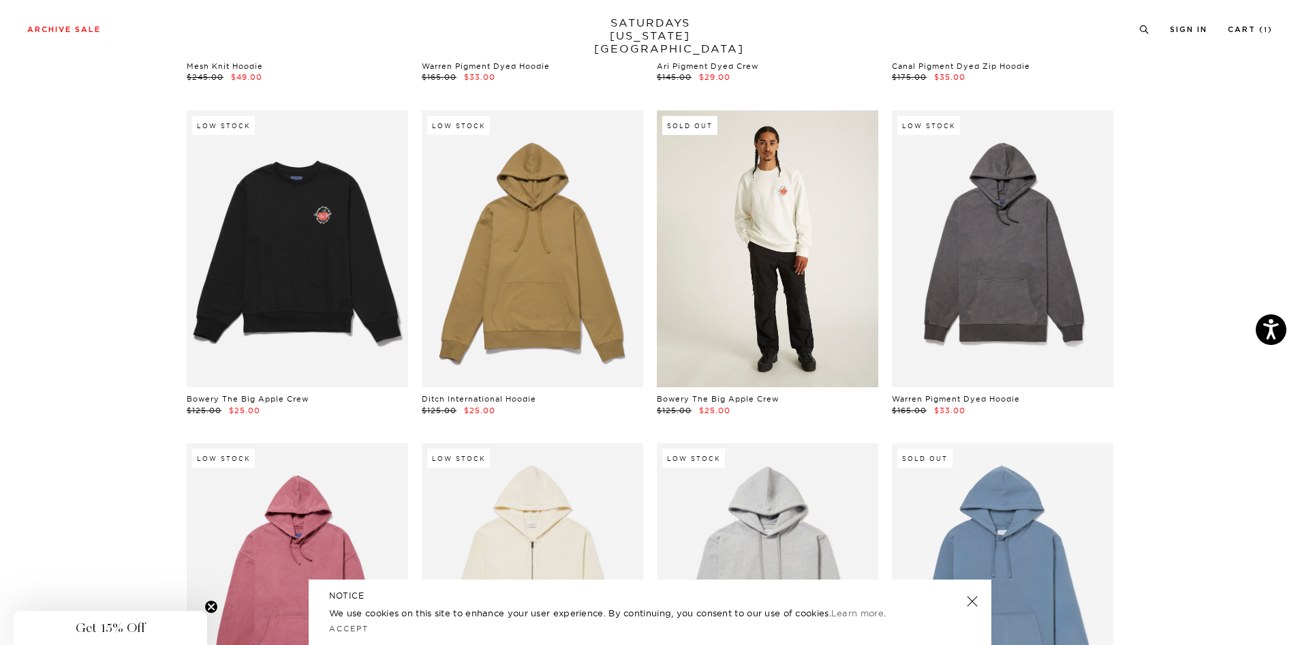
click at [810, 268] on link at bounding box center [767, 248] width 221 height 277
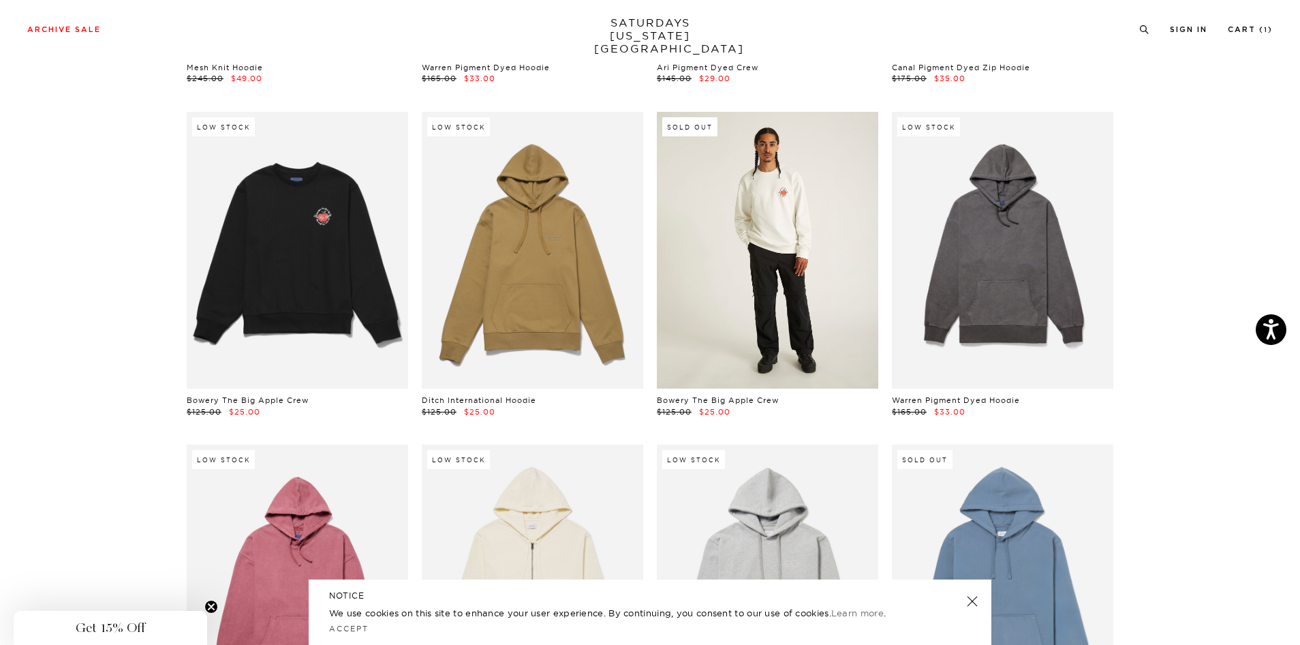
scroll to position [1027, 0]
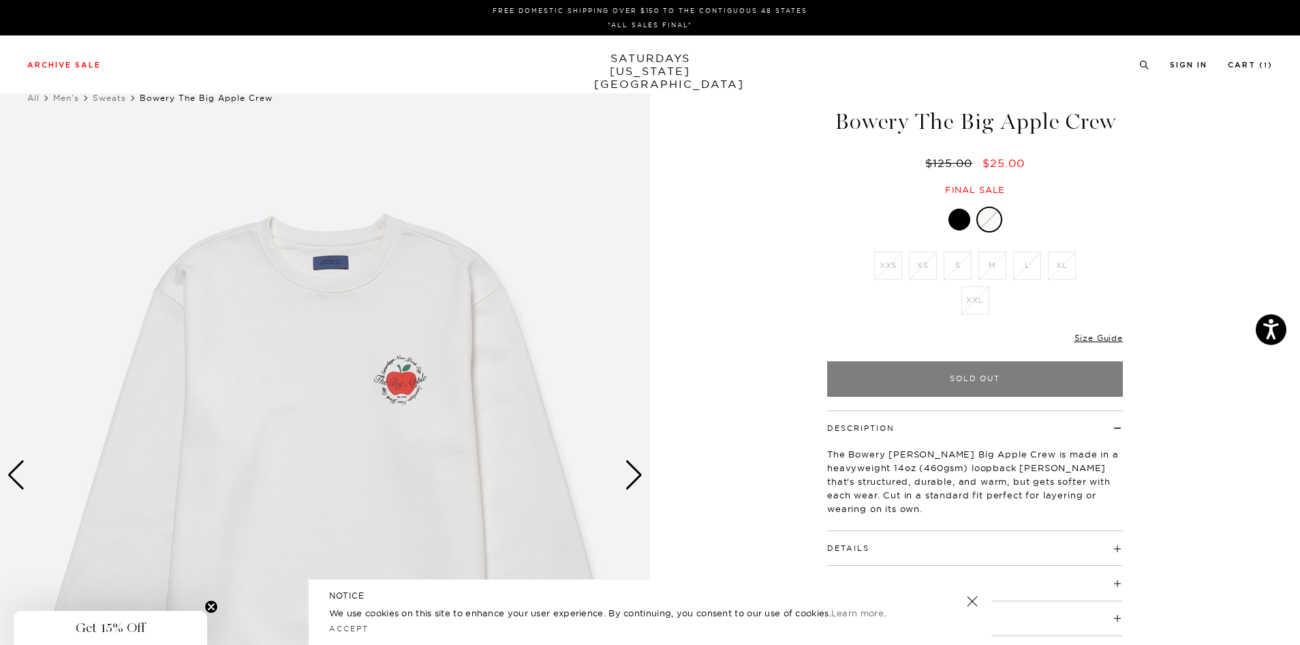
click at [638, 479] on div "Next slide" at bounding box center [634, 475] width 18 height 30
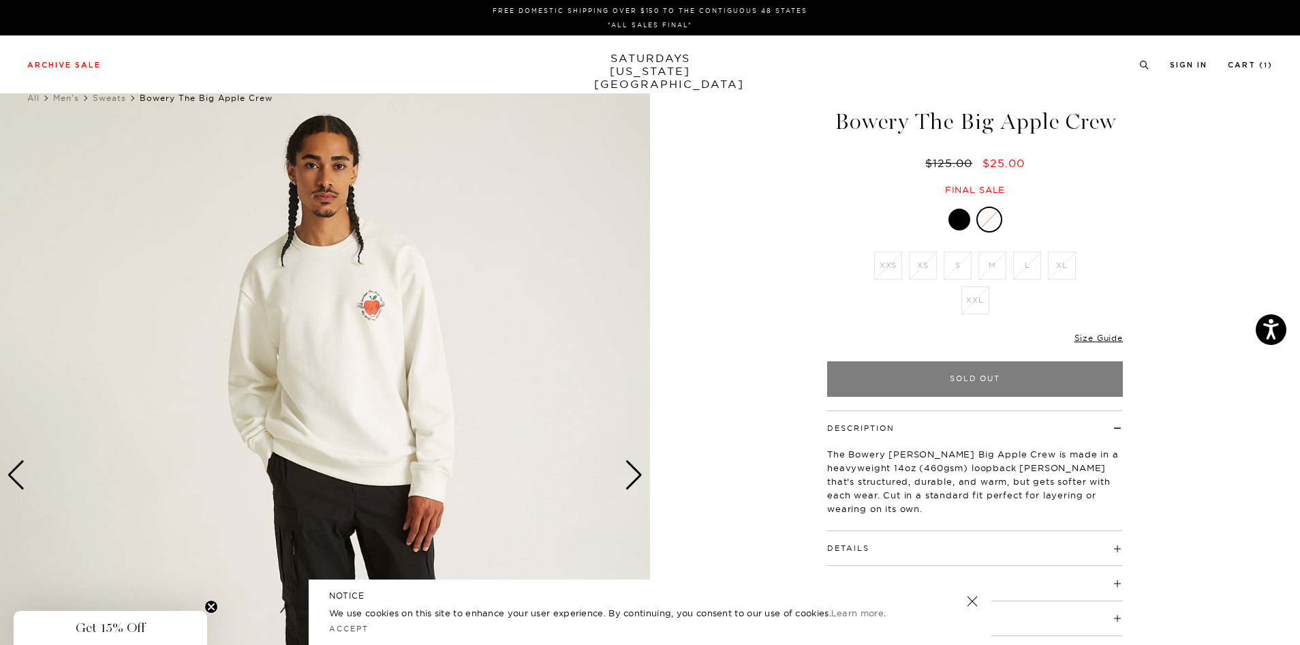
click at [641, 474] on div "Next slide" at bounding box center [634, 475] width 18 height 30
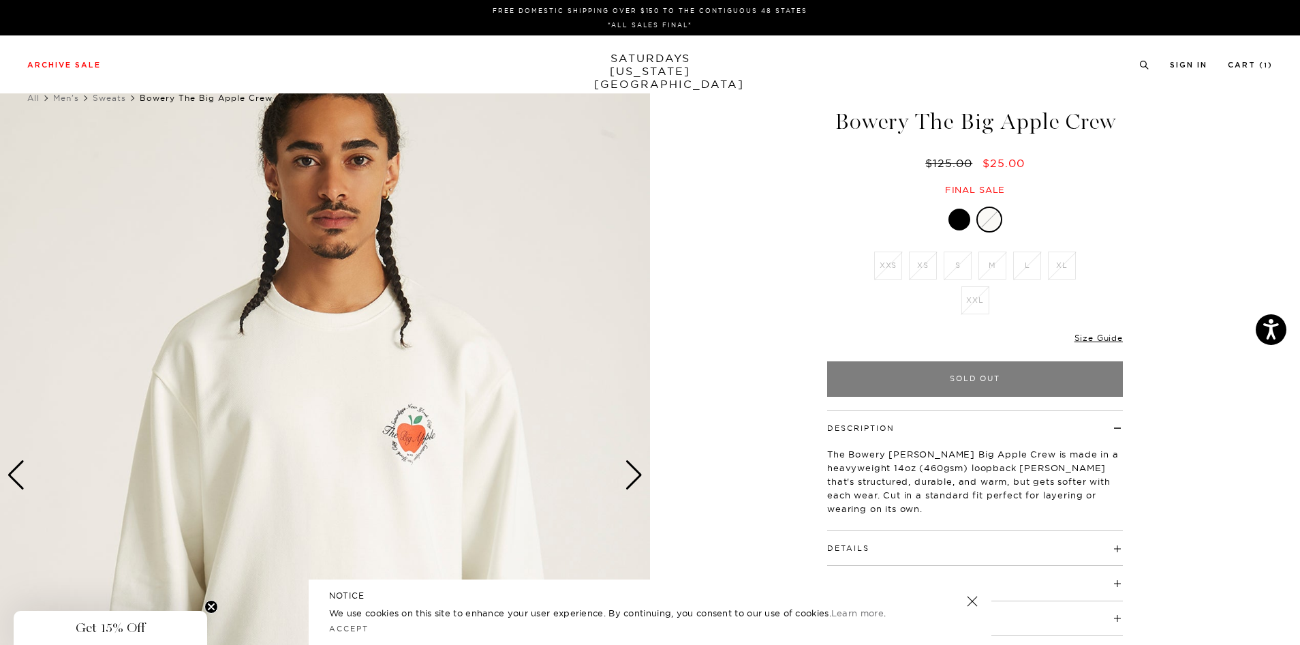
click at [641, 474] on div "Next slide" at bounding box center [634, 475] width 18 height 30
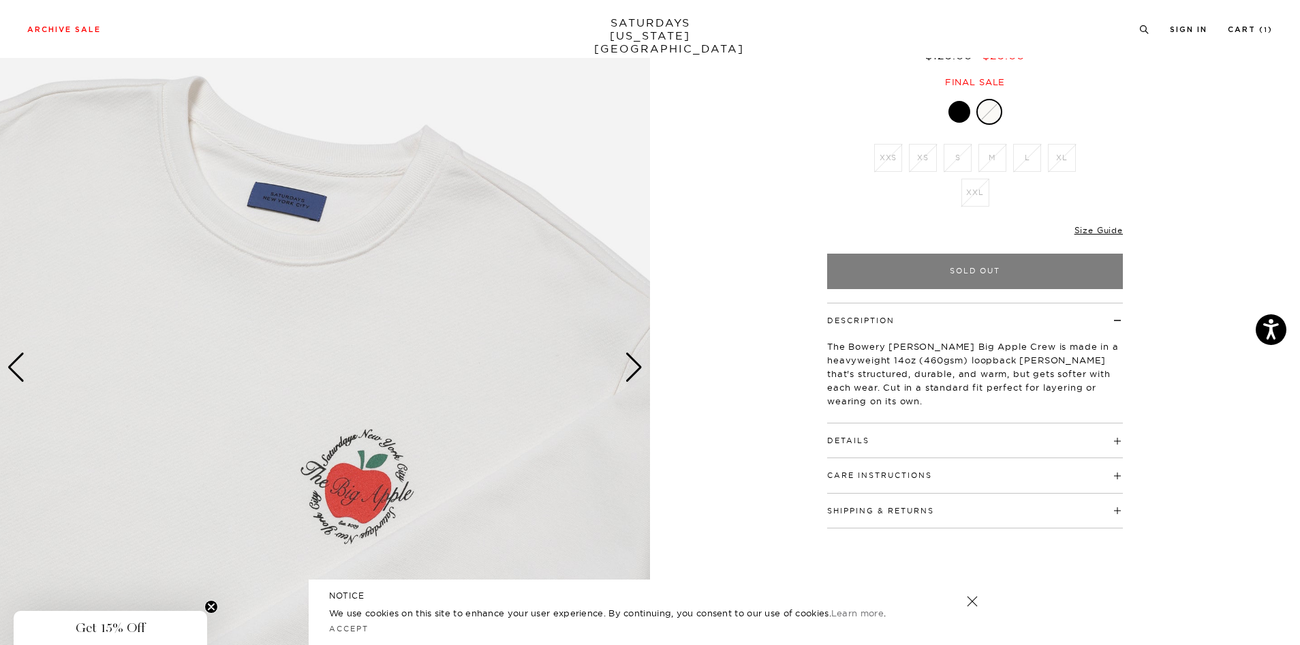
scroll to position [128, 0]
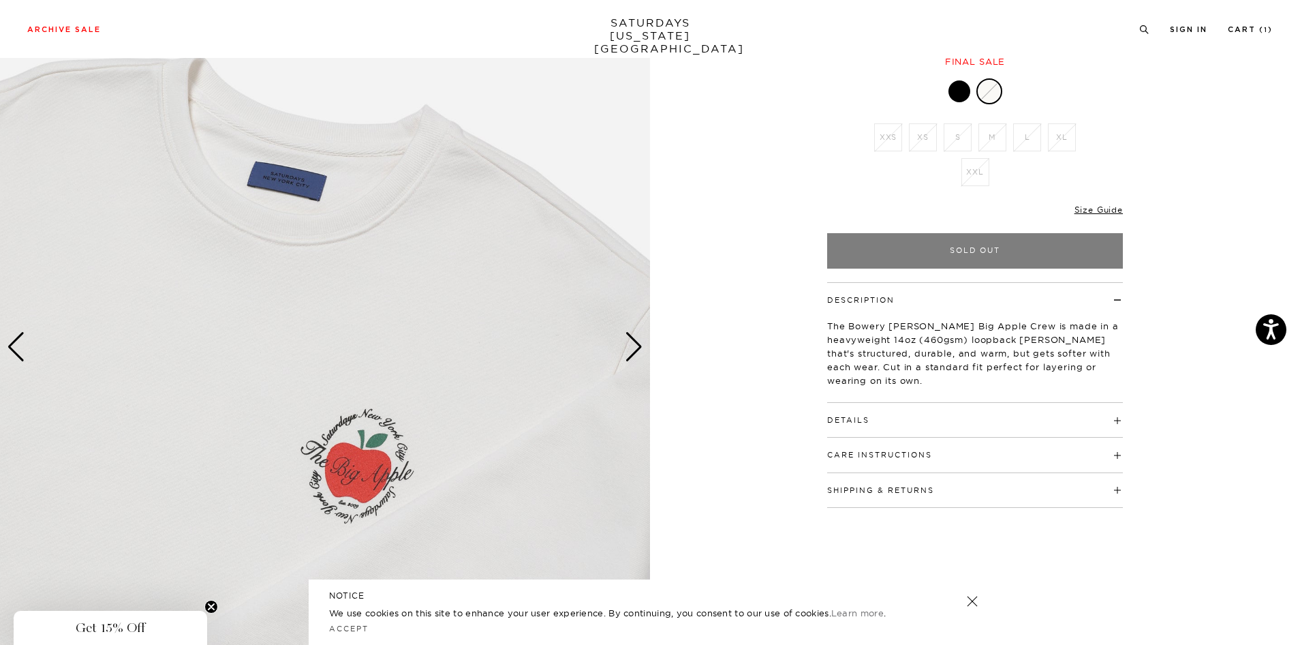
click at [630, 348] on div "Next slide" at bounding box center [634, 347] width 18 height 30
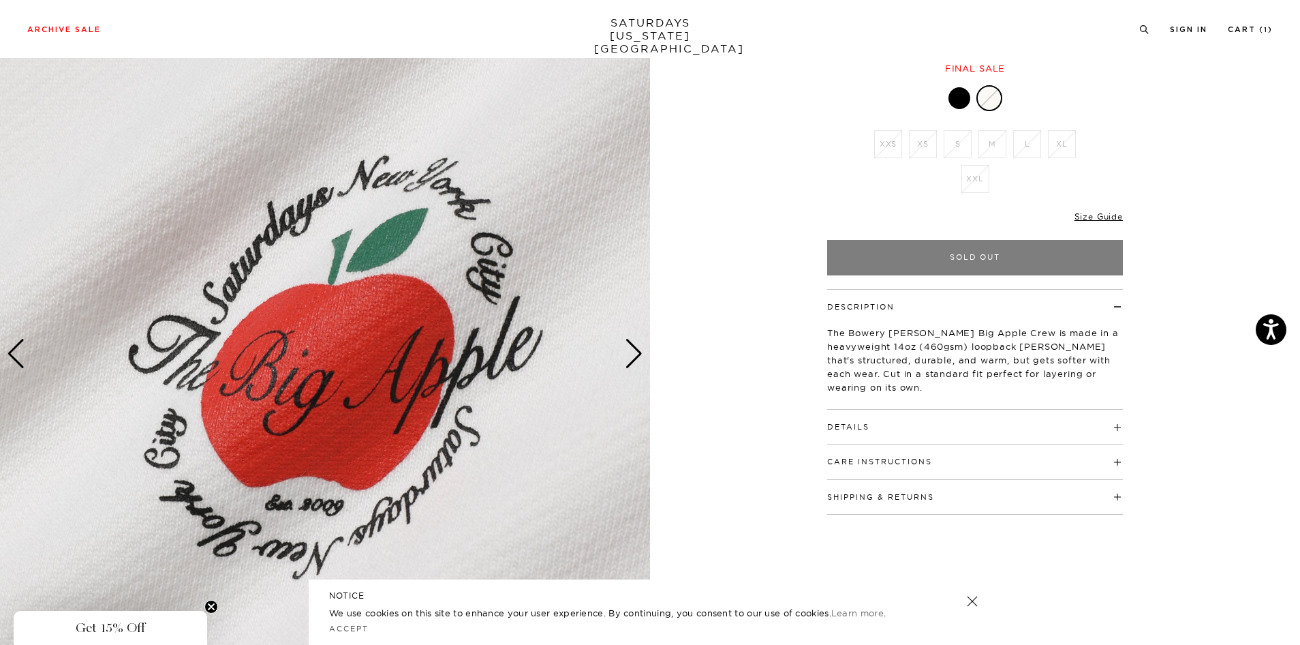
click at [630, 348] on div "Next slide" at bounding box center [634, 354] width 18 height 30
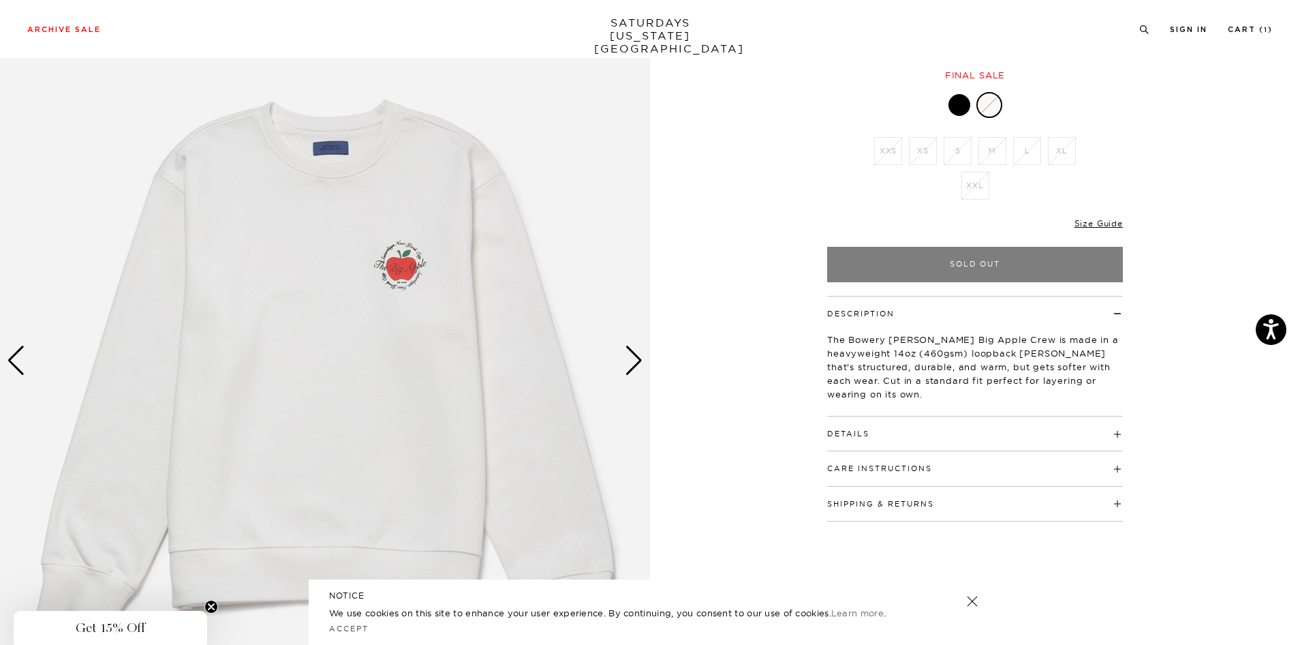
click at [630, 348] on div "Next slide" at bounding box center [634, 360] width 18 height 30
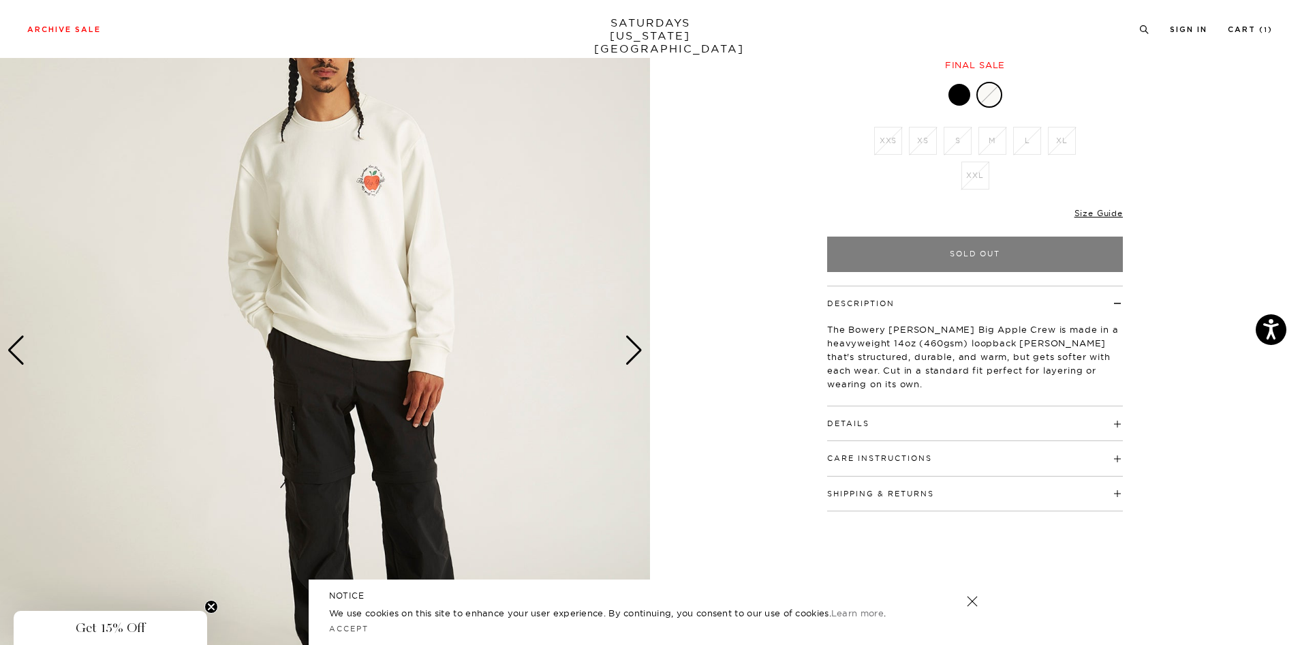
scroll to position [125, 0]
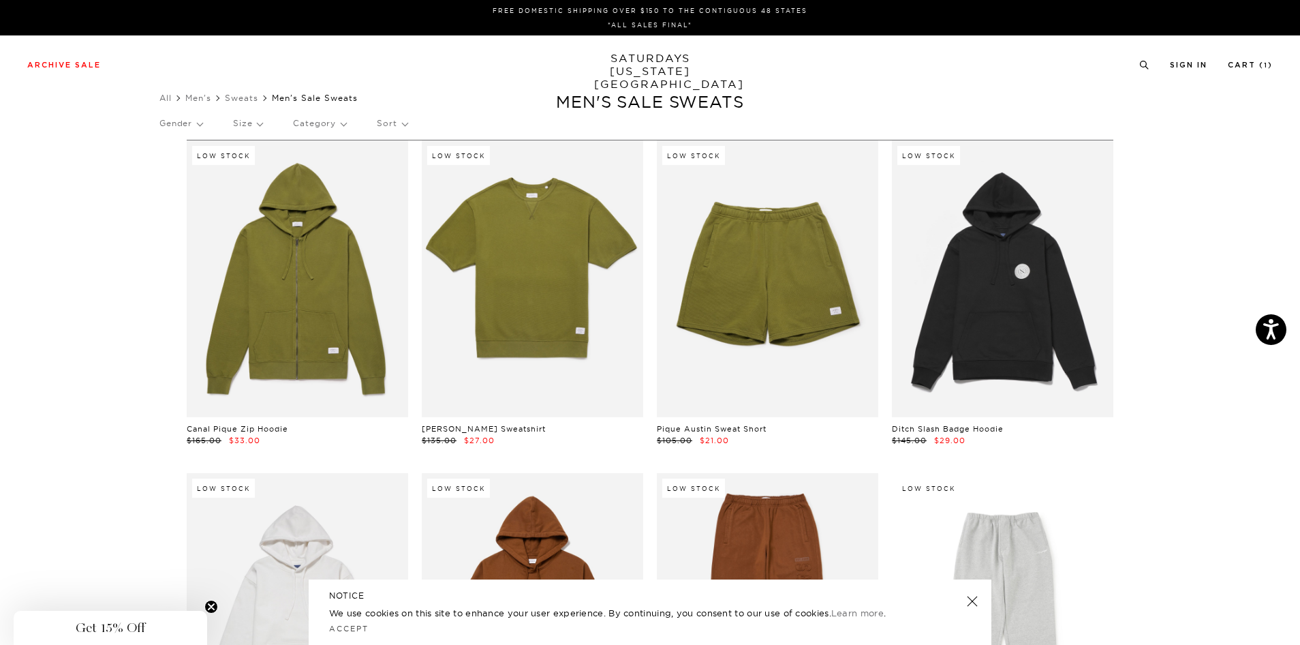
click at [257, 127] on p "Size" at bounding box center [247, 123] width 29 height 31
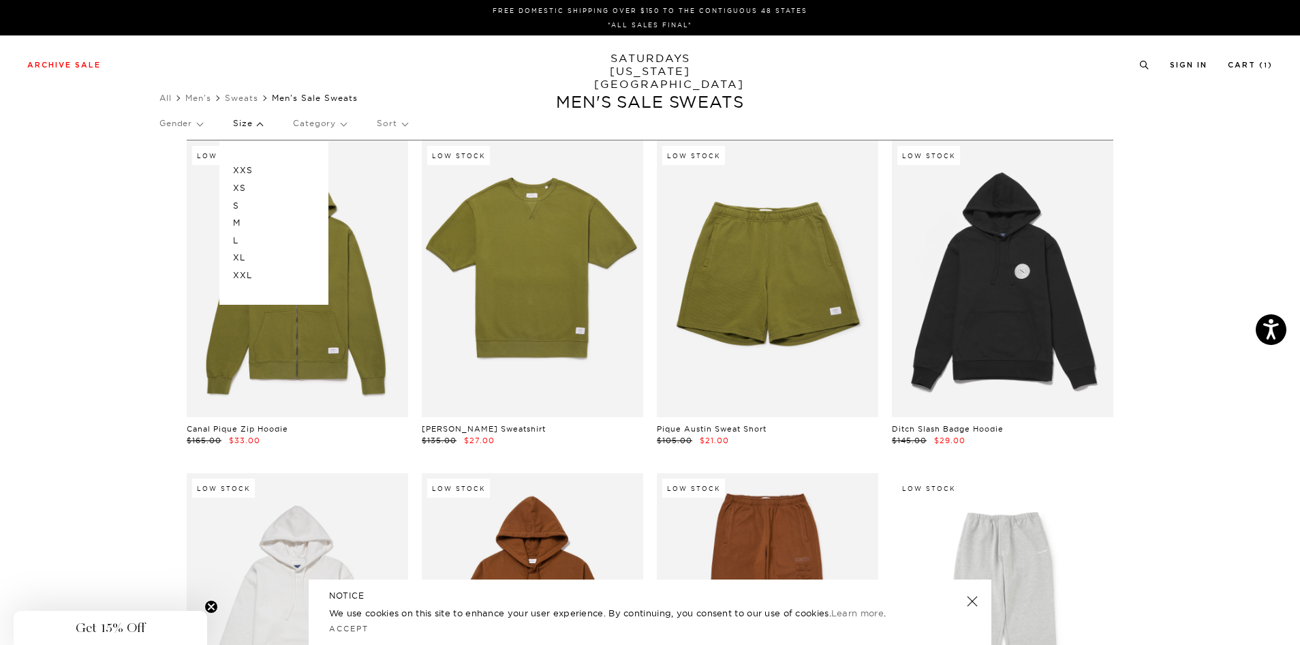
click at [246, 260] on p "XL" at bounding box center [274, 258] width 82 height 18
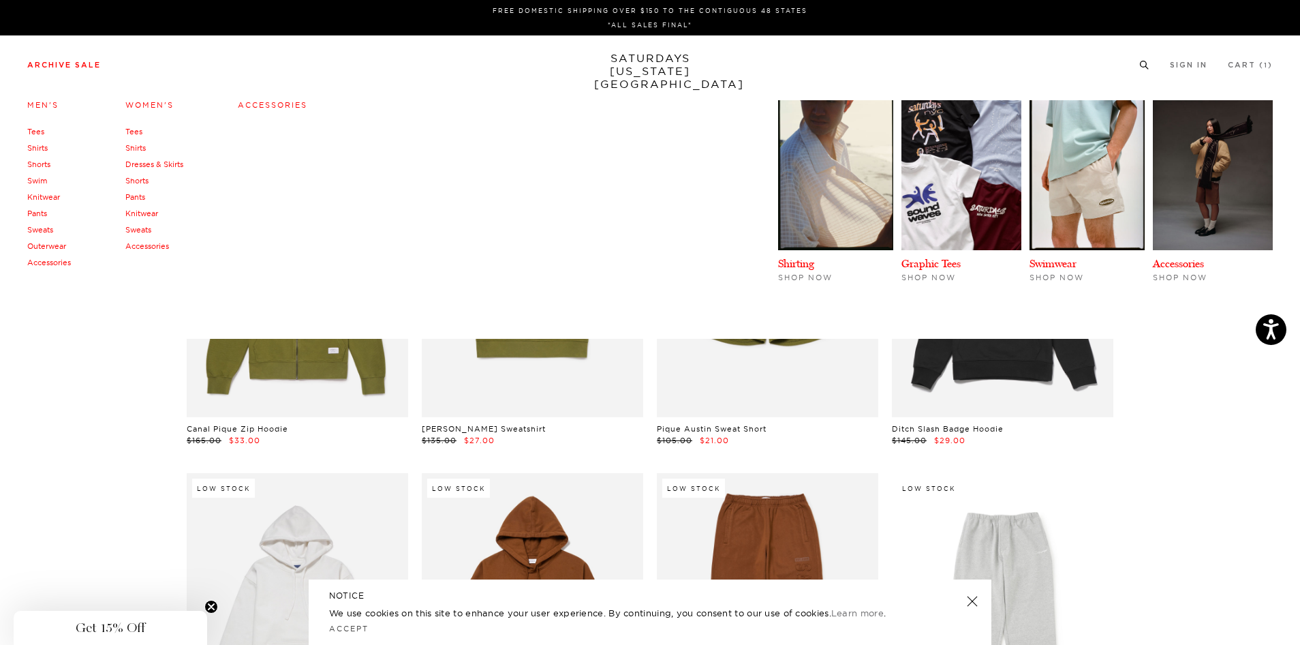
click at [54, 260] on link "Accessories" at bounding box center [49, 263] width 44 height 10
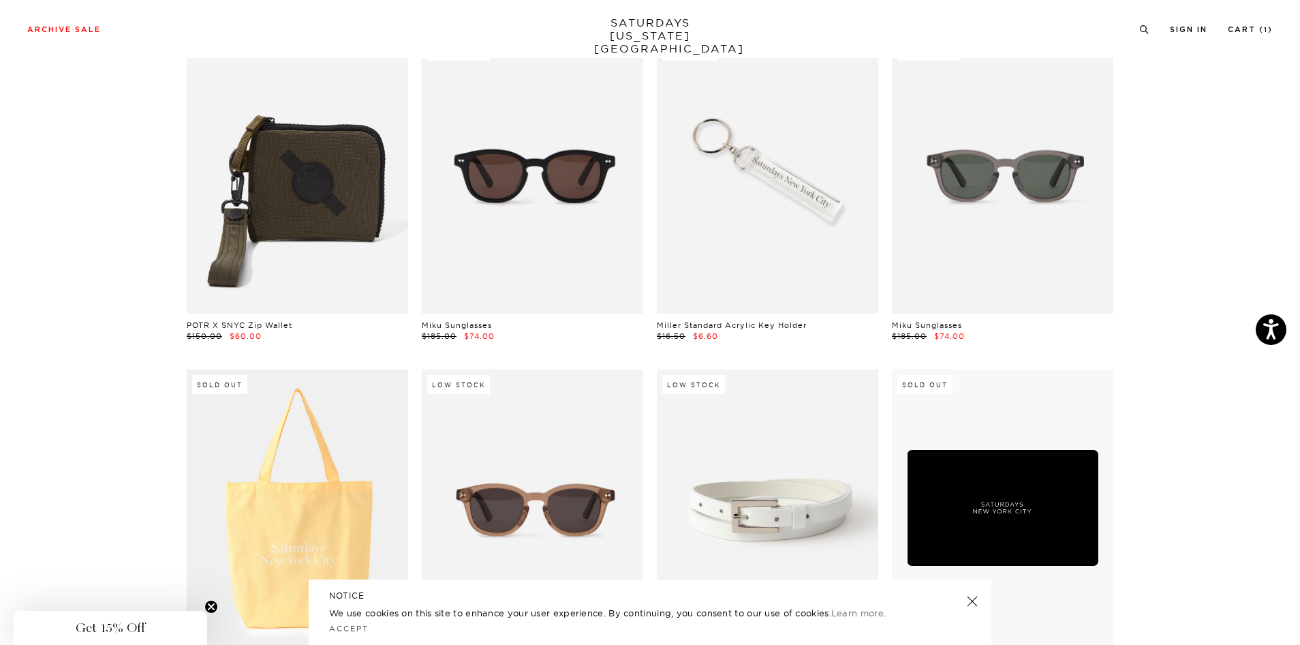
scroll to position [433, 8]
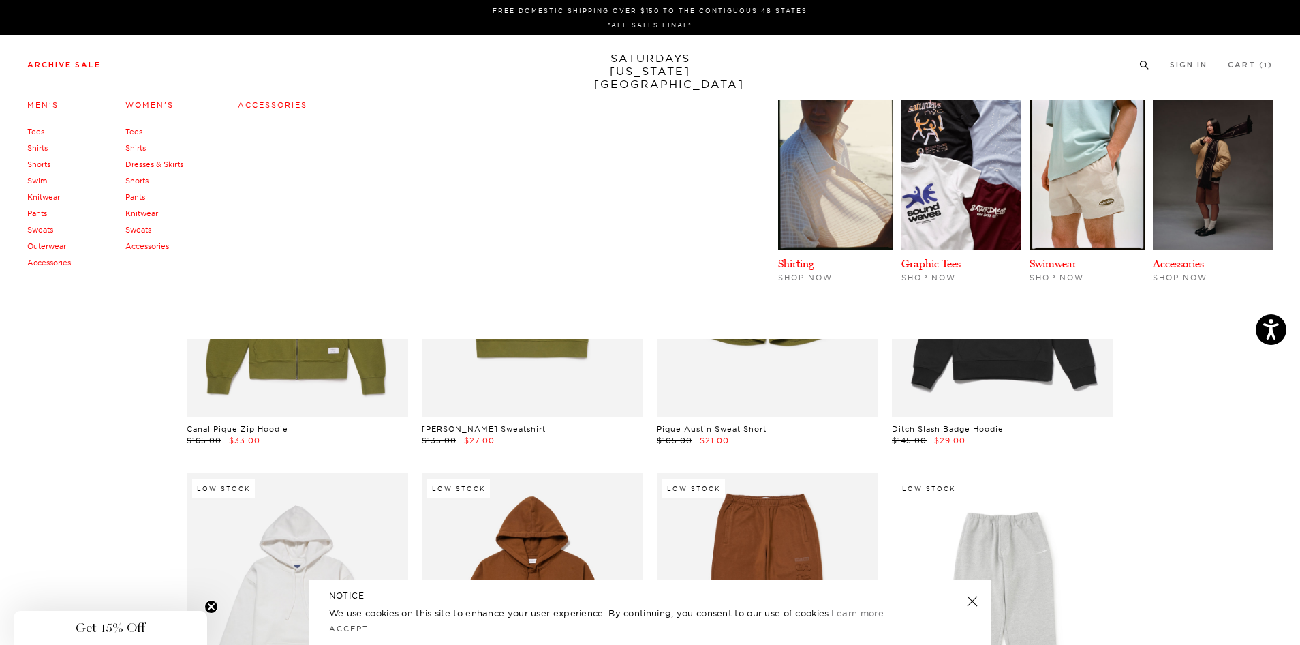
click at [40, 130] on link "Tees" at bounding box center [35, 132] width 17 height 10
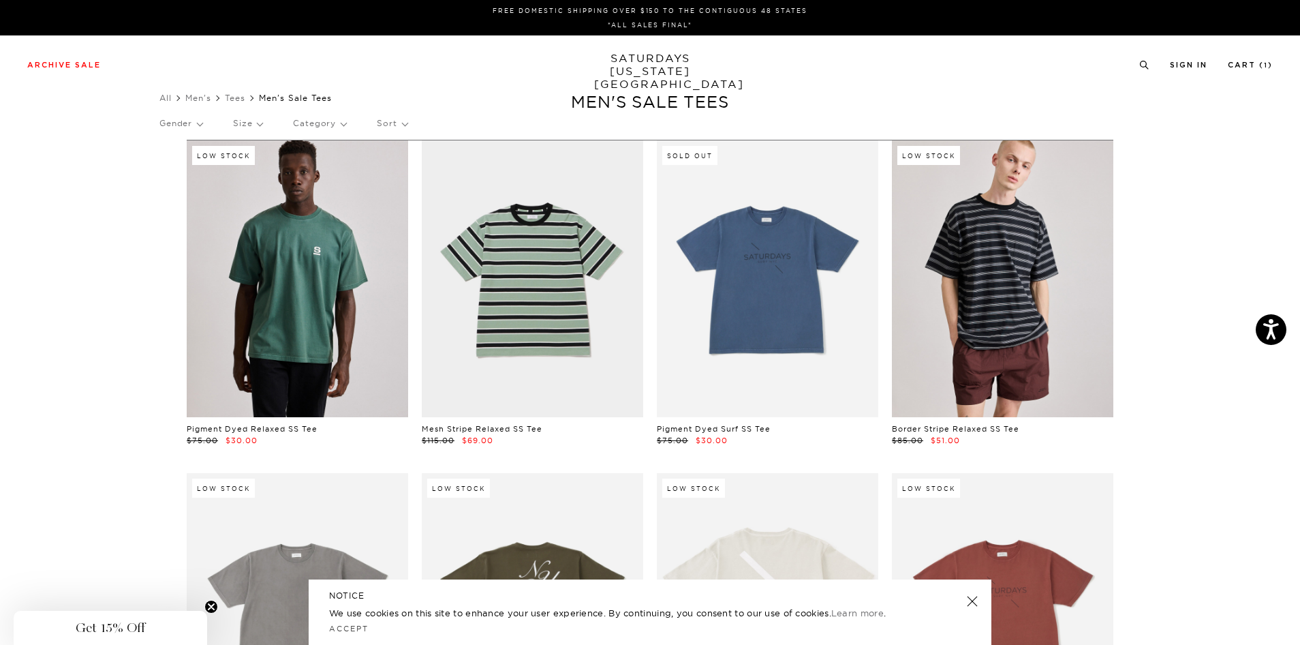
click at [985, 255] on link at bounding box center [1002, 278] width 221 height 277
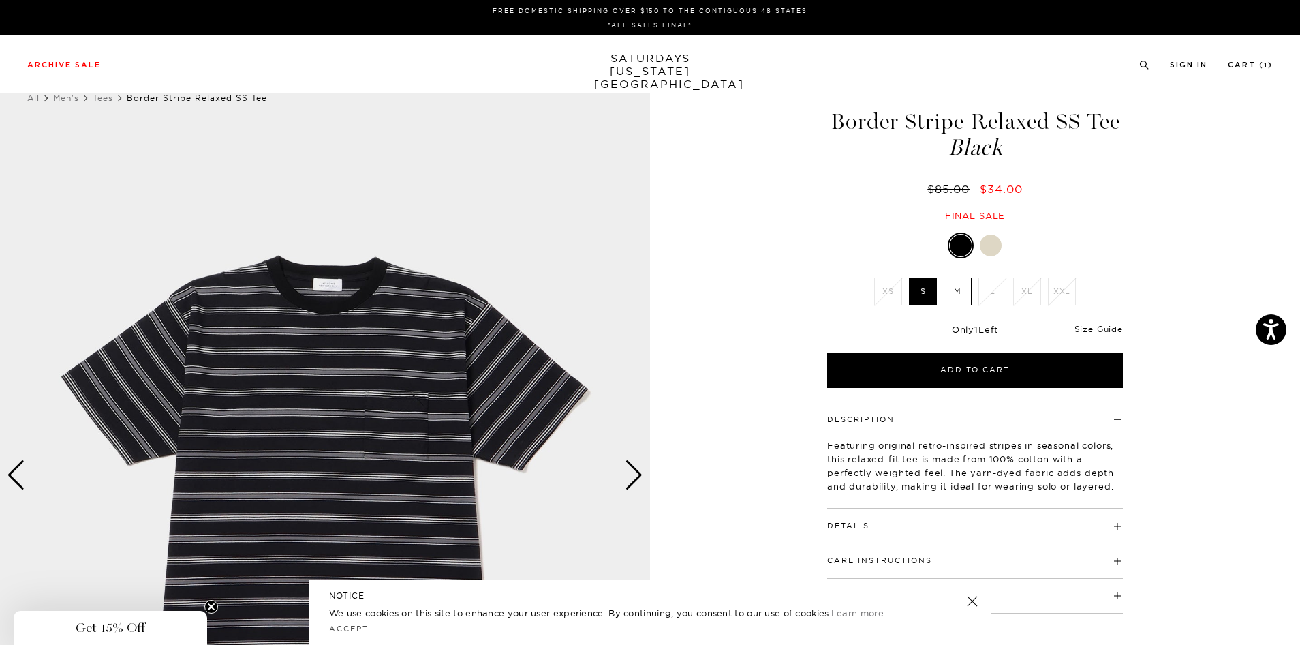
click at [639, 470] on div "Next slide" at bounding box center [634, 475] width 18 height 30
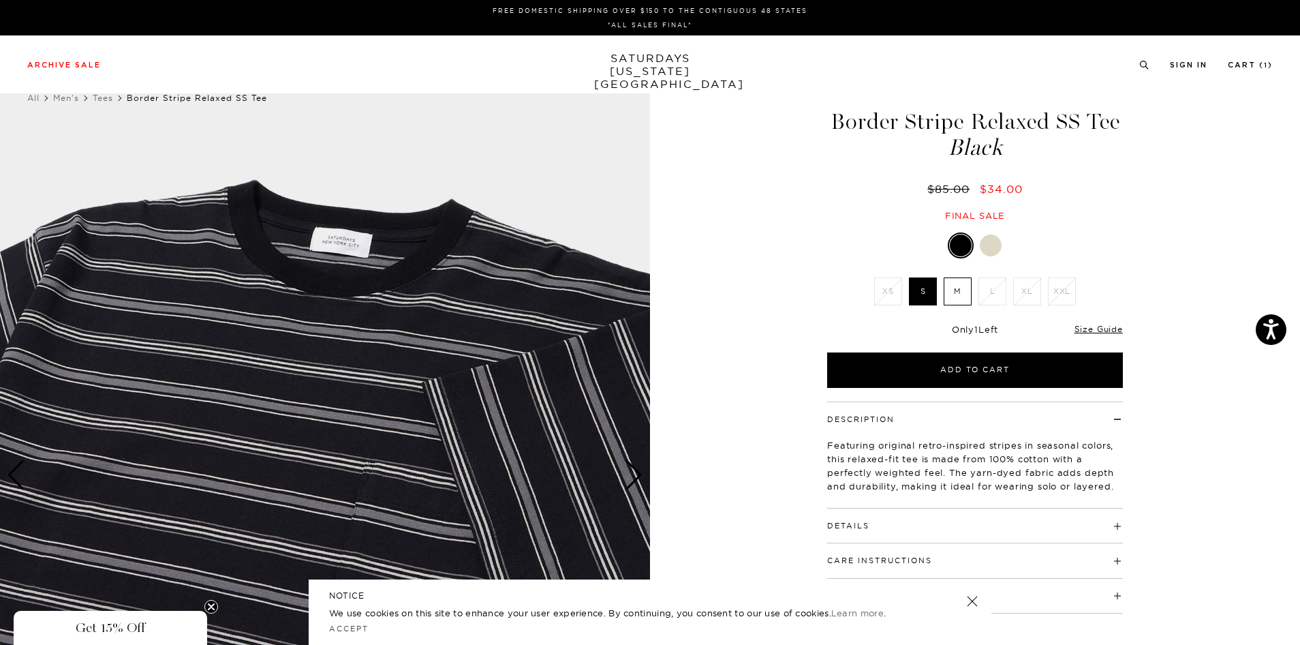
click at [639, 470] on div "Next slide" at bounding box center [634, 475] width 18 height 30
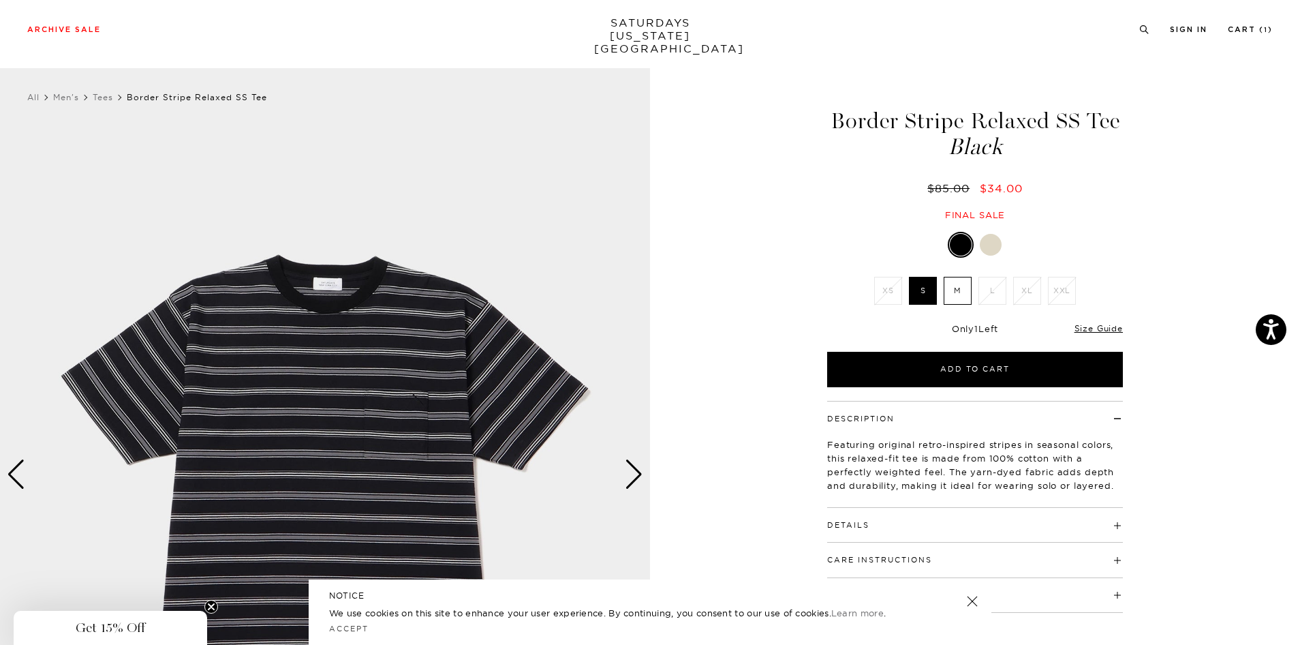
scroll to position [1, 3]
click at [639, 470] on div "Next slide" at bounding box center [634, 474] width 18 height 30
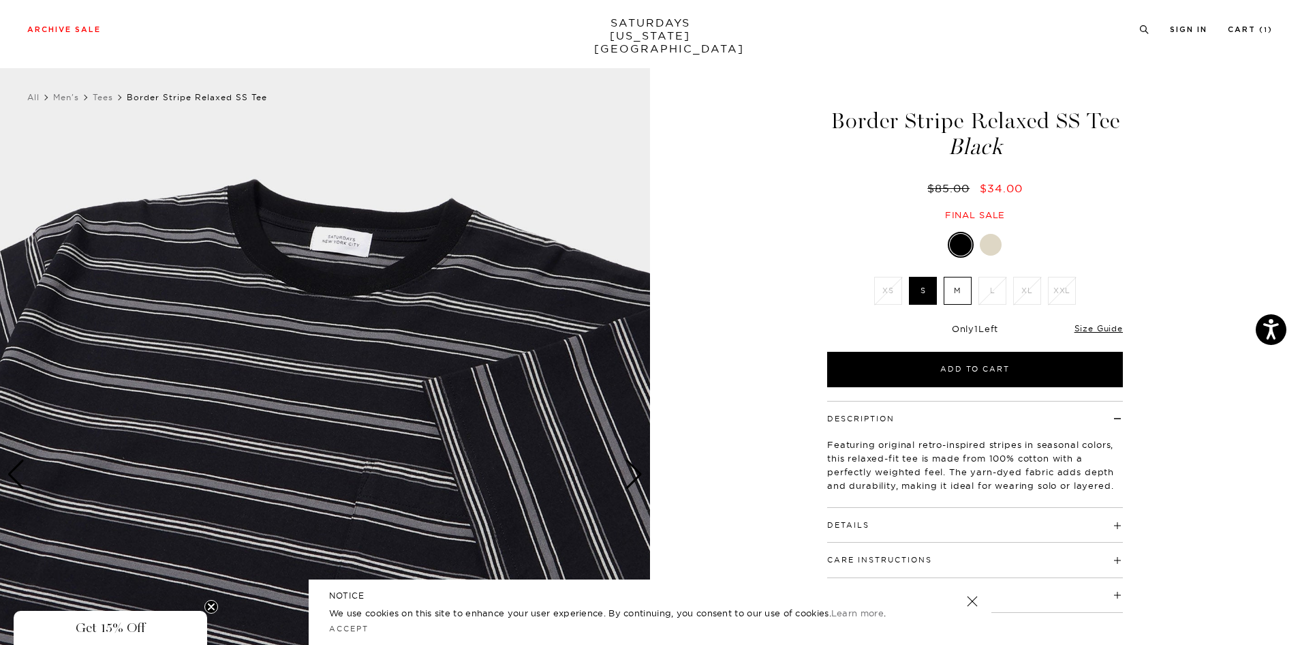
scroll to position [1, 0]
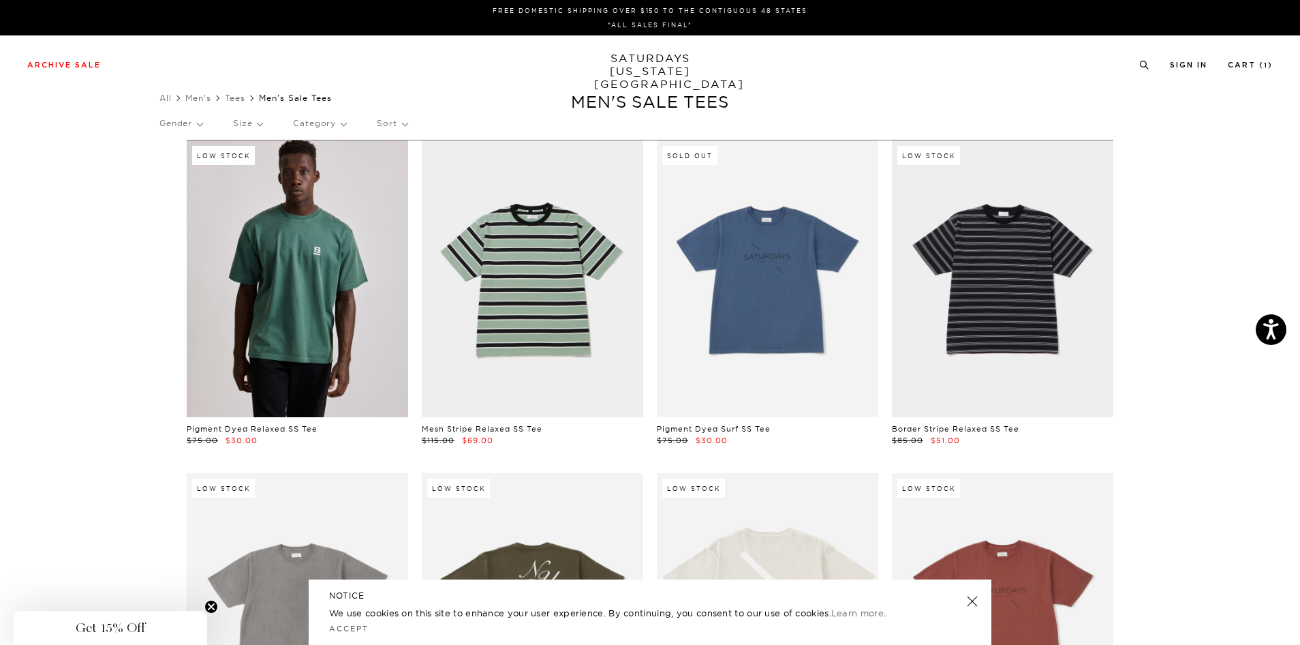
click at [255, 122] on p "Size" at bounding box center [247, 123] width 29 height 31
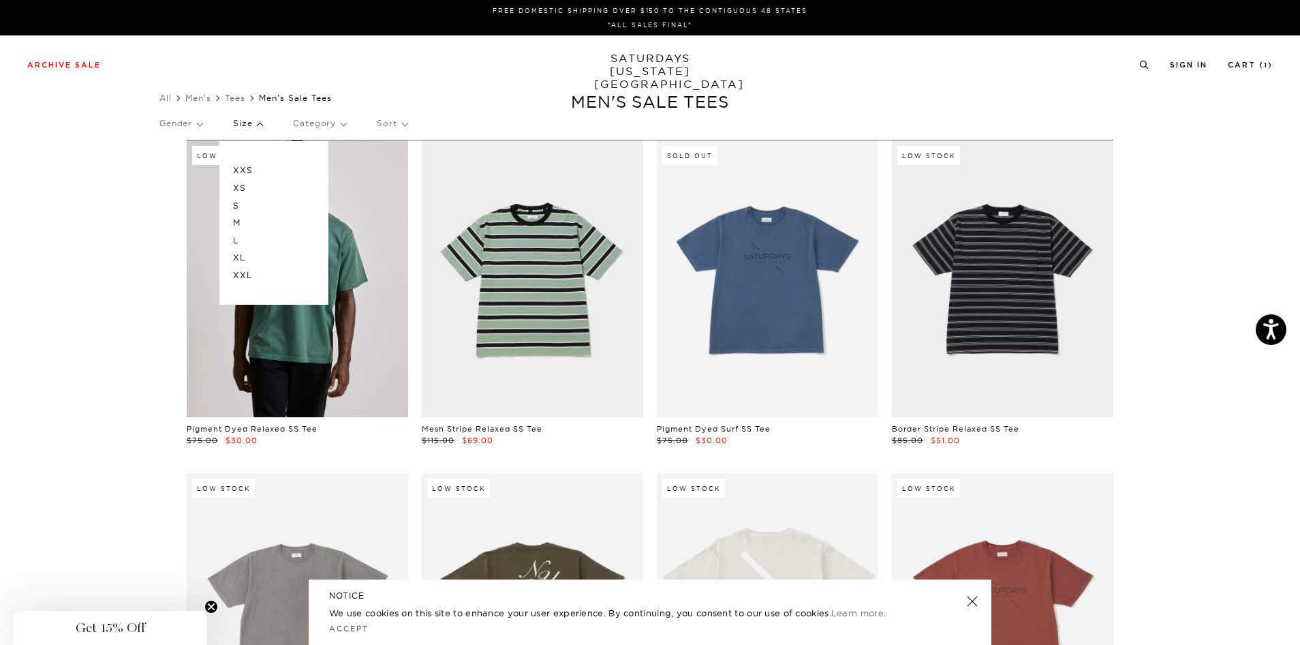
click at [239, 257] on p "XL" at bounding box center [274, 258] width 82 height 18
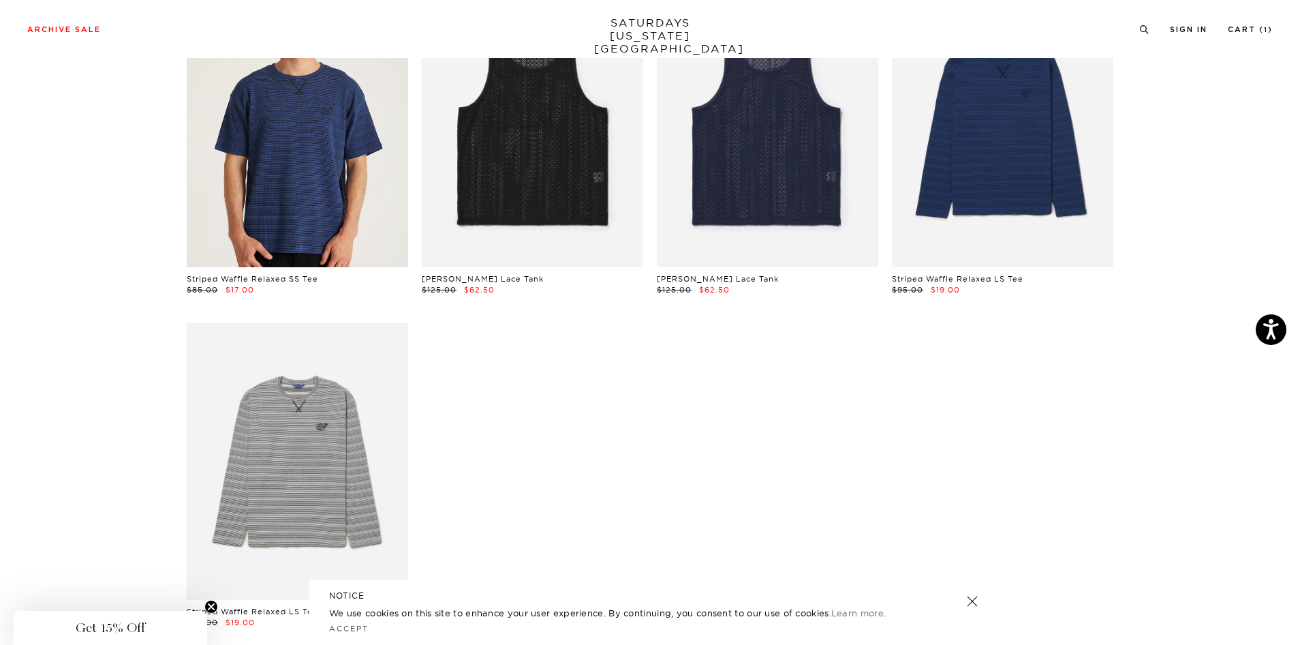
scroll to position [541, 1]
click at [219, 219] on link at bounding box center [297, 128] width 221 height 277
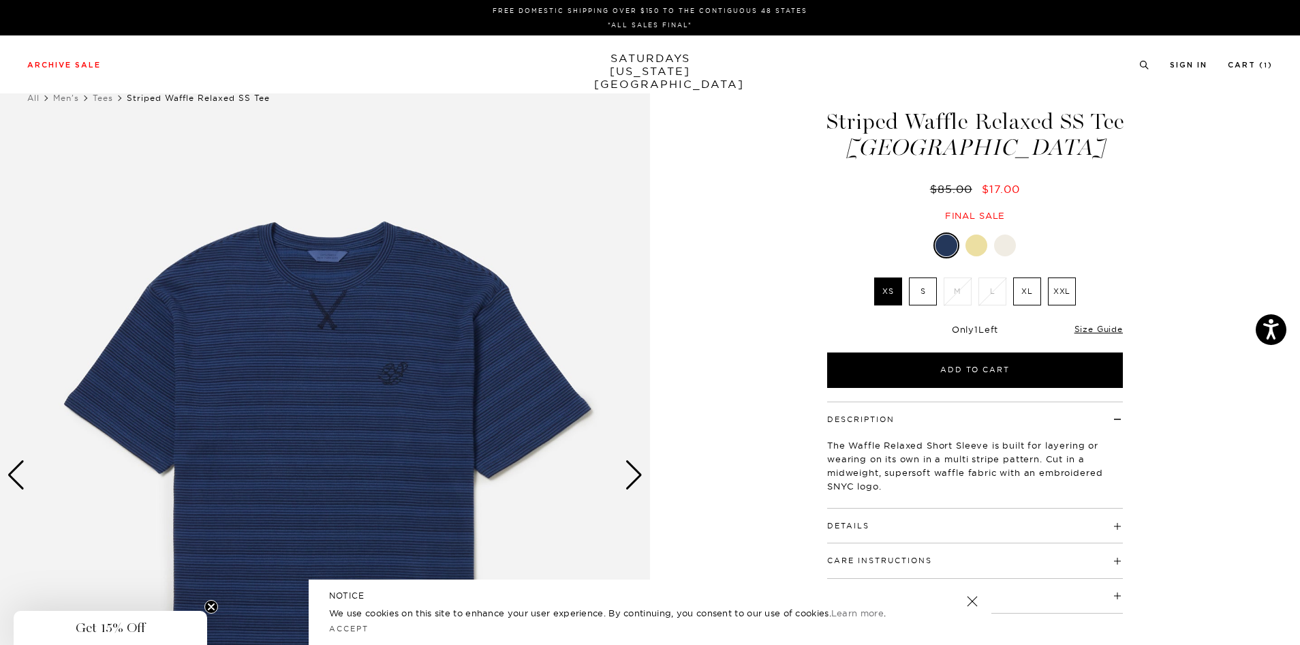
click at [629, 476] on div "Next slide" at bounding box center [634, 475] width 18 height 30
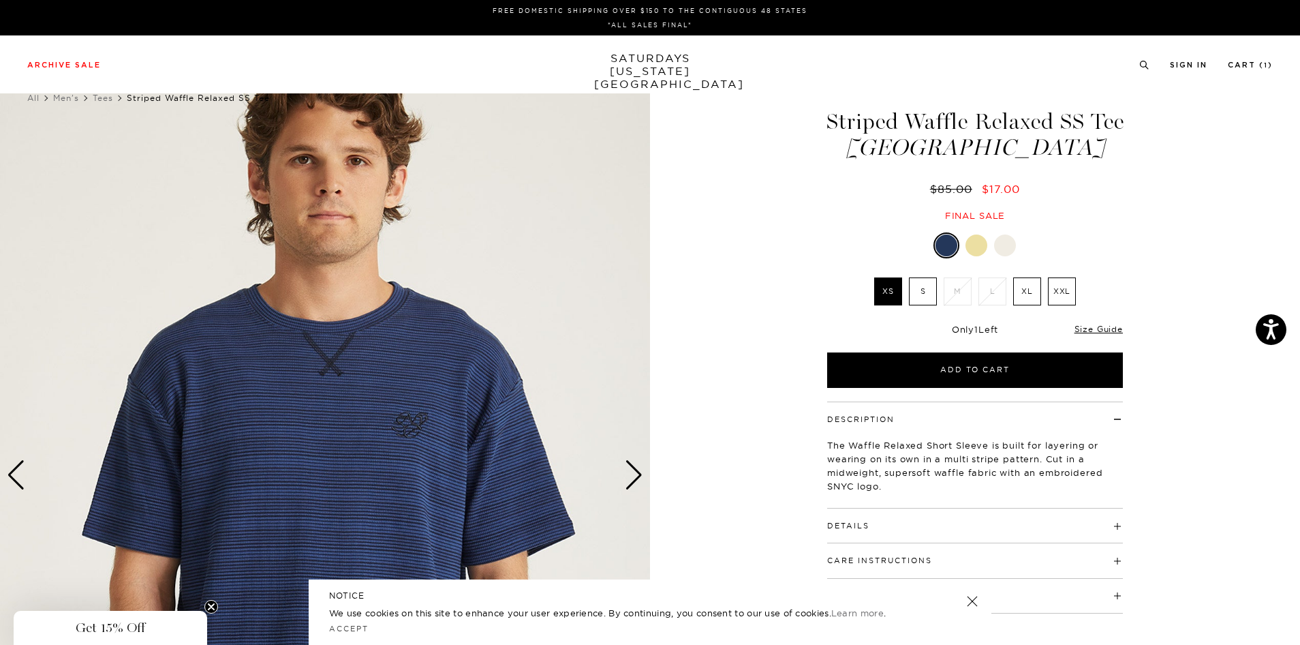
scroll to position [0, 8]
click at [629, 476] on div "Next slide" at bounding box center [634, 475] width 18 height 30
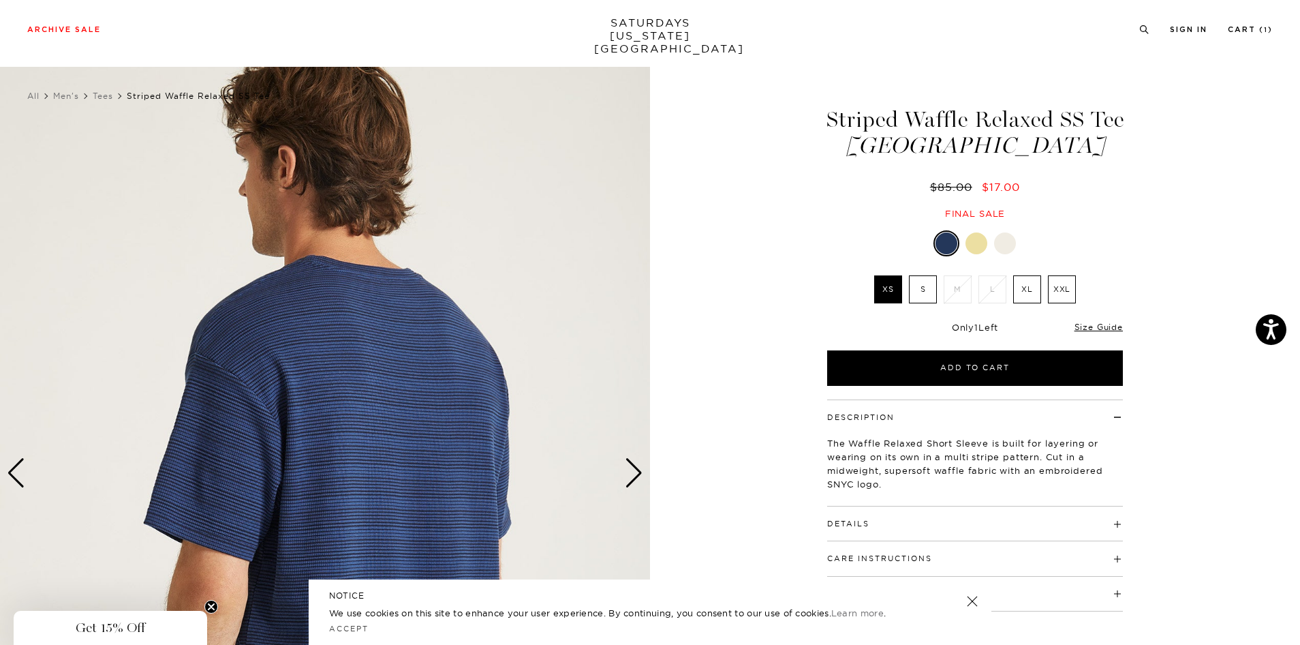
scroll to position [0, 0]
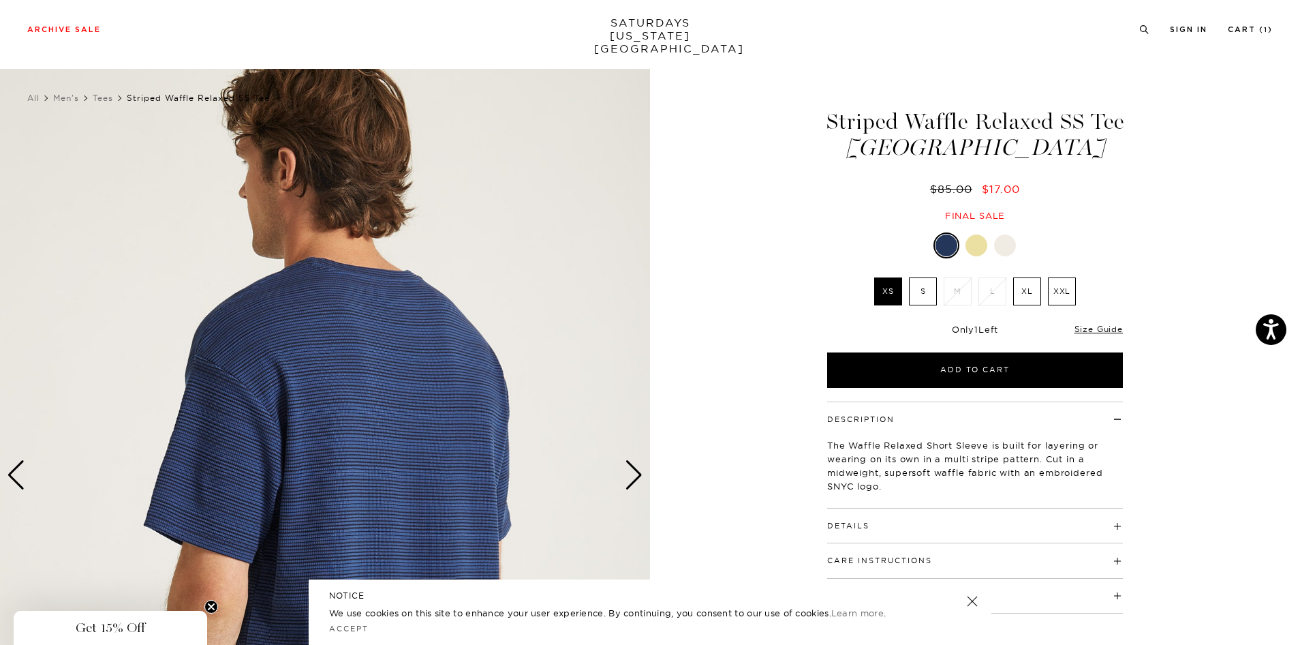
click at [629, 476] on div "Next slide" at bounding box center [634, 475] width 18 height 30
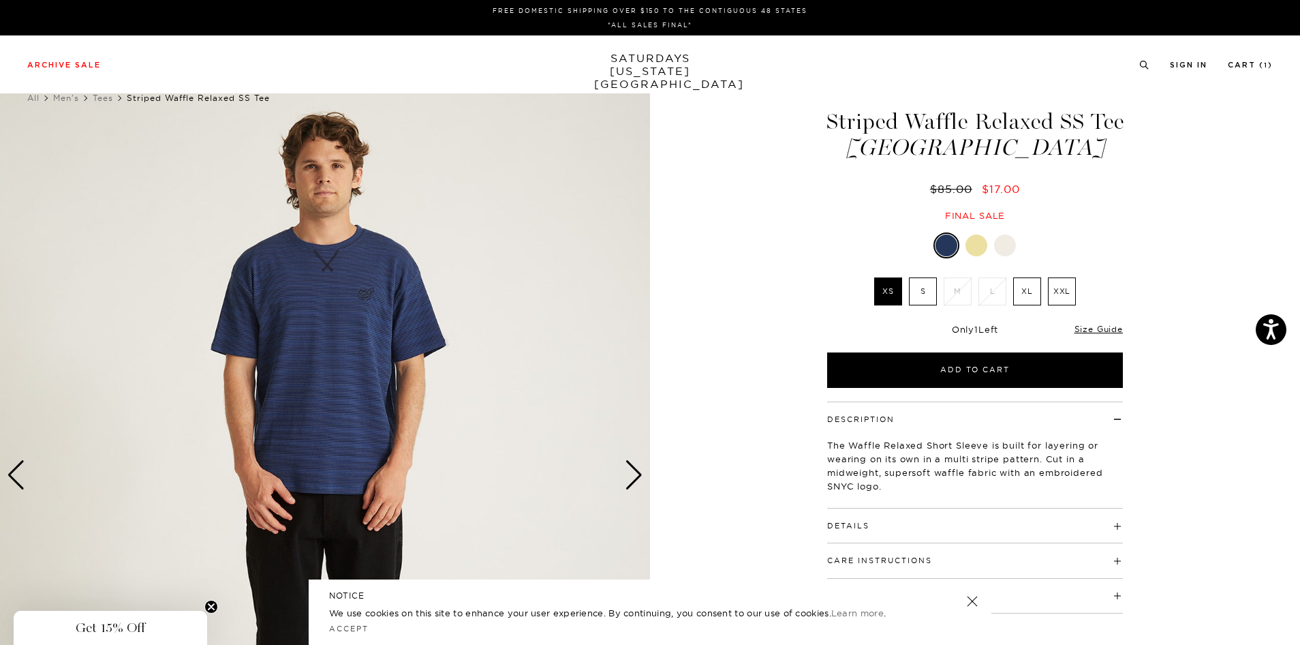
scroll to position [0, 2]
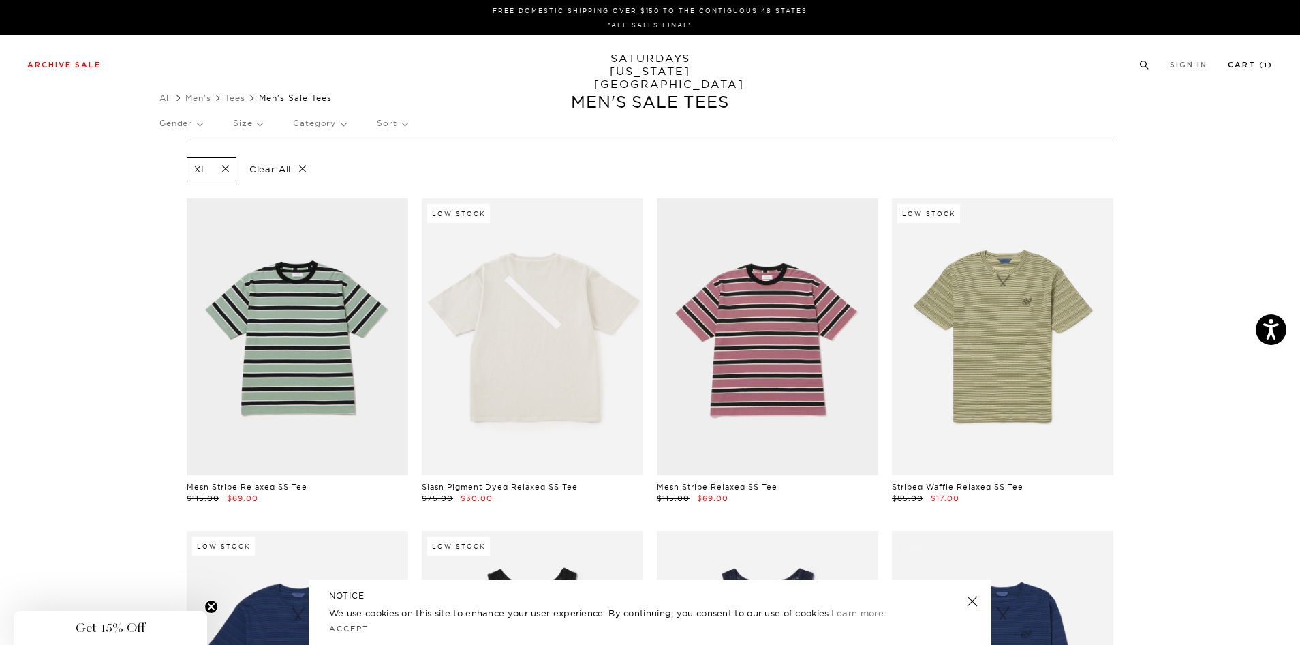
click at [1257, 61] on link "Cart ( 1 )" at bounding box center [1250, 64] width 45 height 7
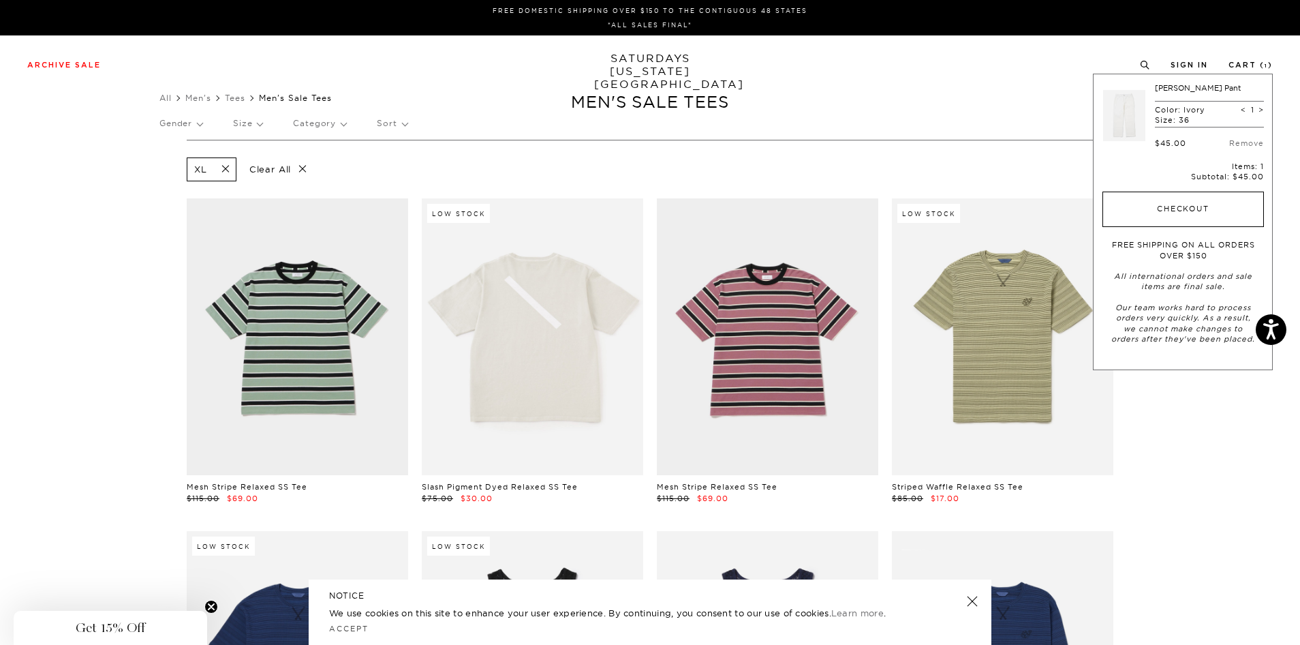
click at [1199, 215] on button "Checkout" at bounding box center [1183, 208] width 161 height 35
